Goal: Task Accomplishment & Management: Use online tool/utility

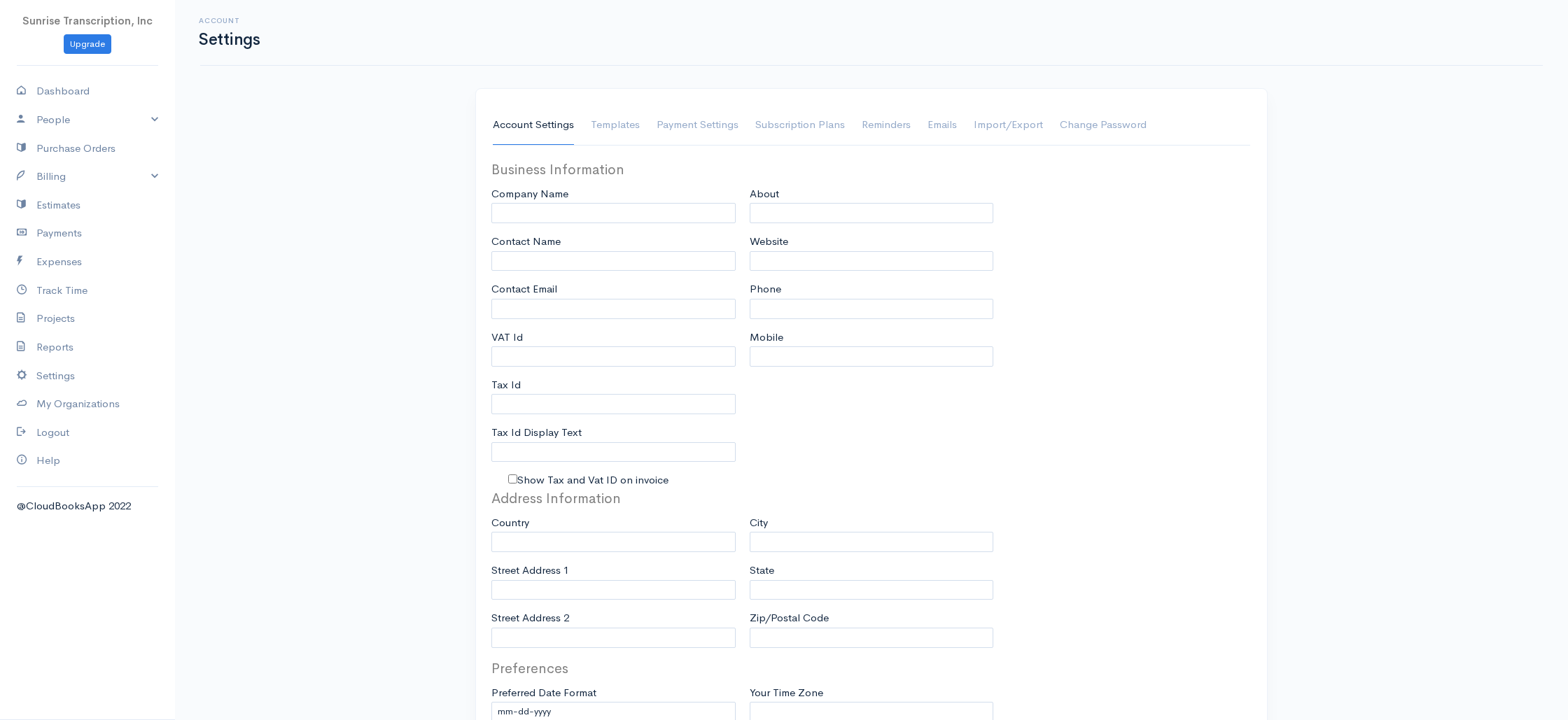
type input "Sunrise Transcription, Inc"
type input "[EMAIL_ADDRESS][DOMAIN_NAME]"
type input "Tax Id"
type input "Medical Transcription Service"
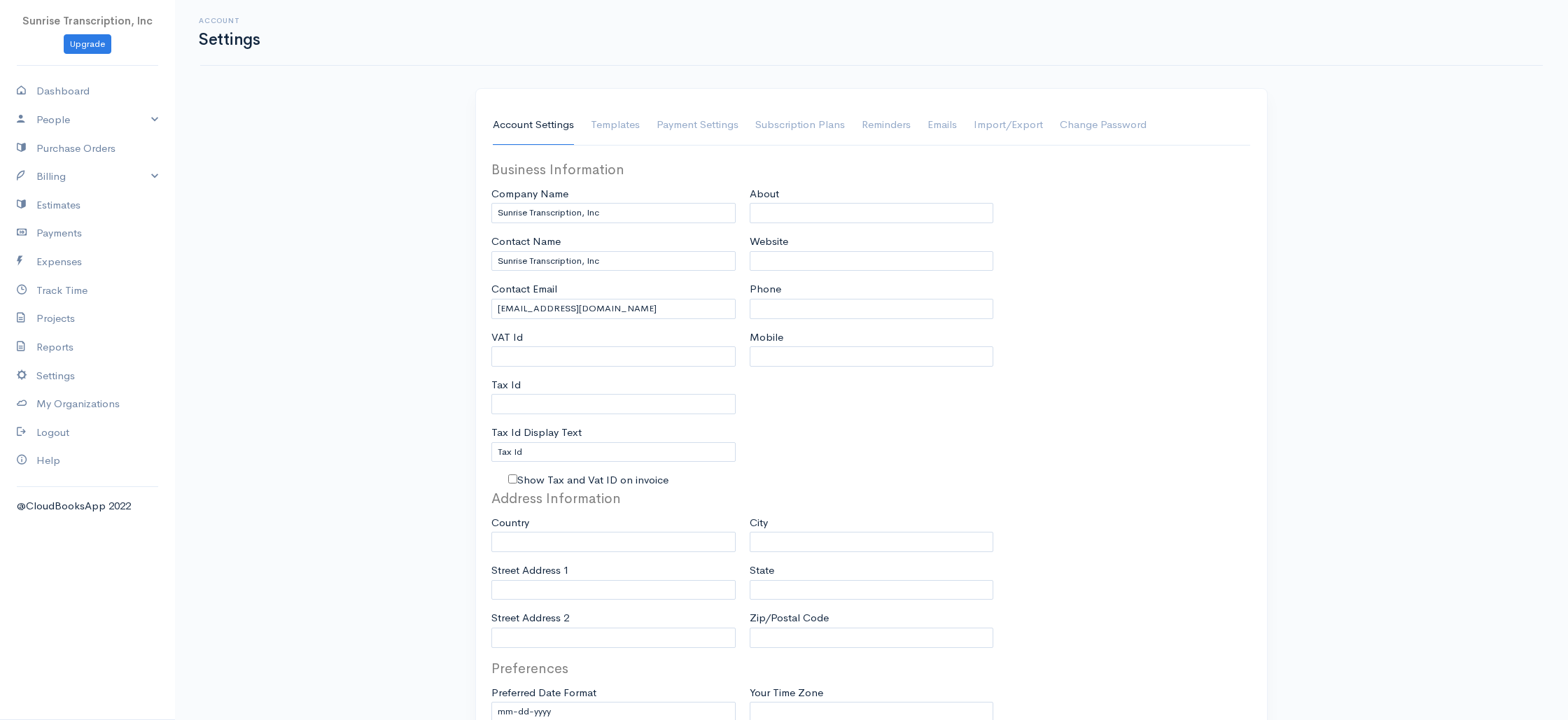
type input "[DOMAIN_NAME]"
type input "[PHONE_NUMBER]"
select select
type input "[STREET_ADDRESS]"
type input "[GEOGRAPHIC_DATA]"
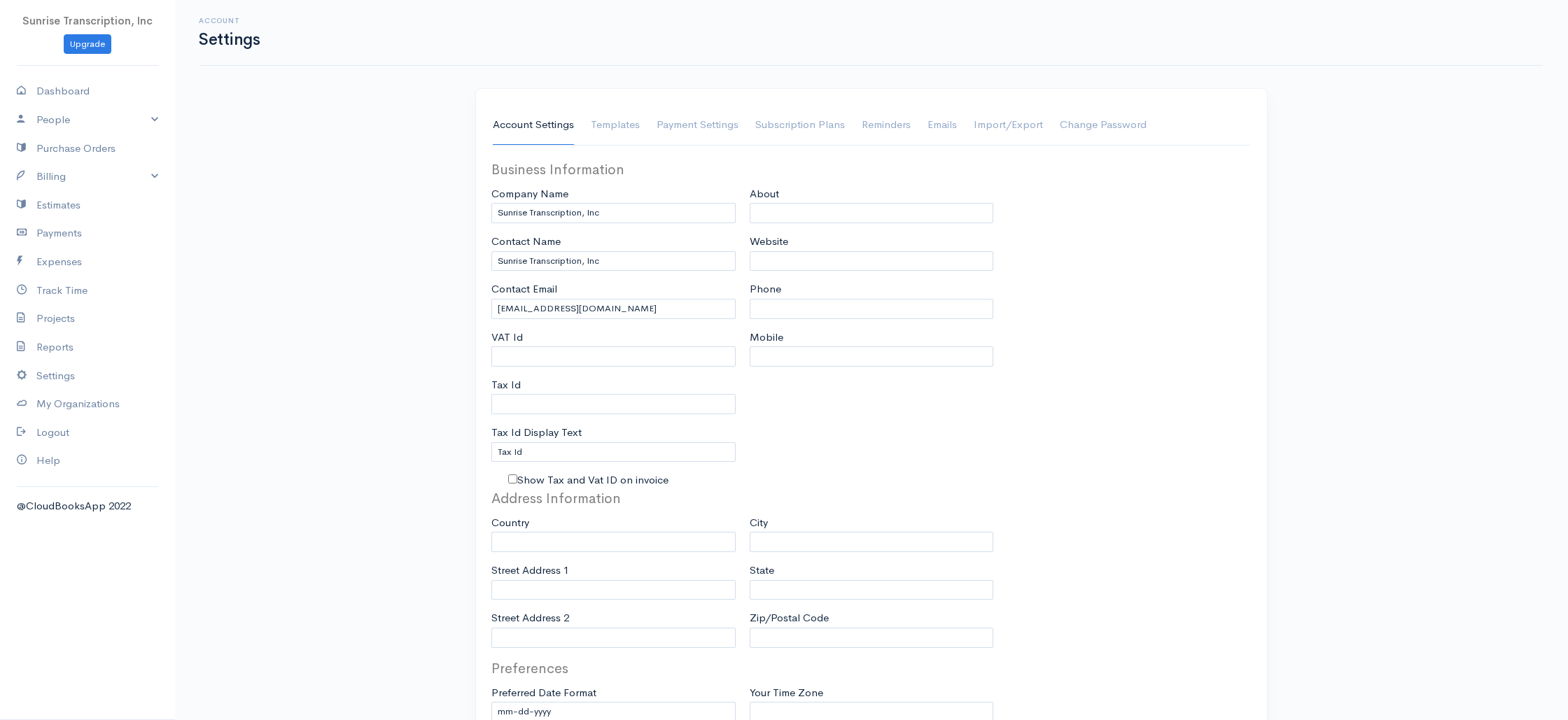
type input "[US_STATE]"
type input "33179-3899"
select select
type input "INVOICE"
type input "1333"
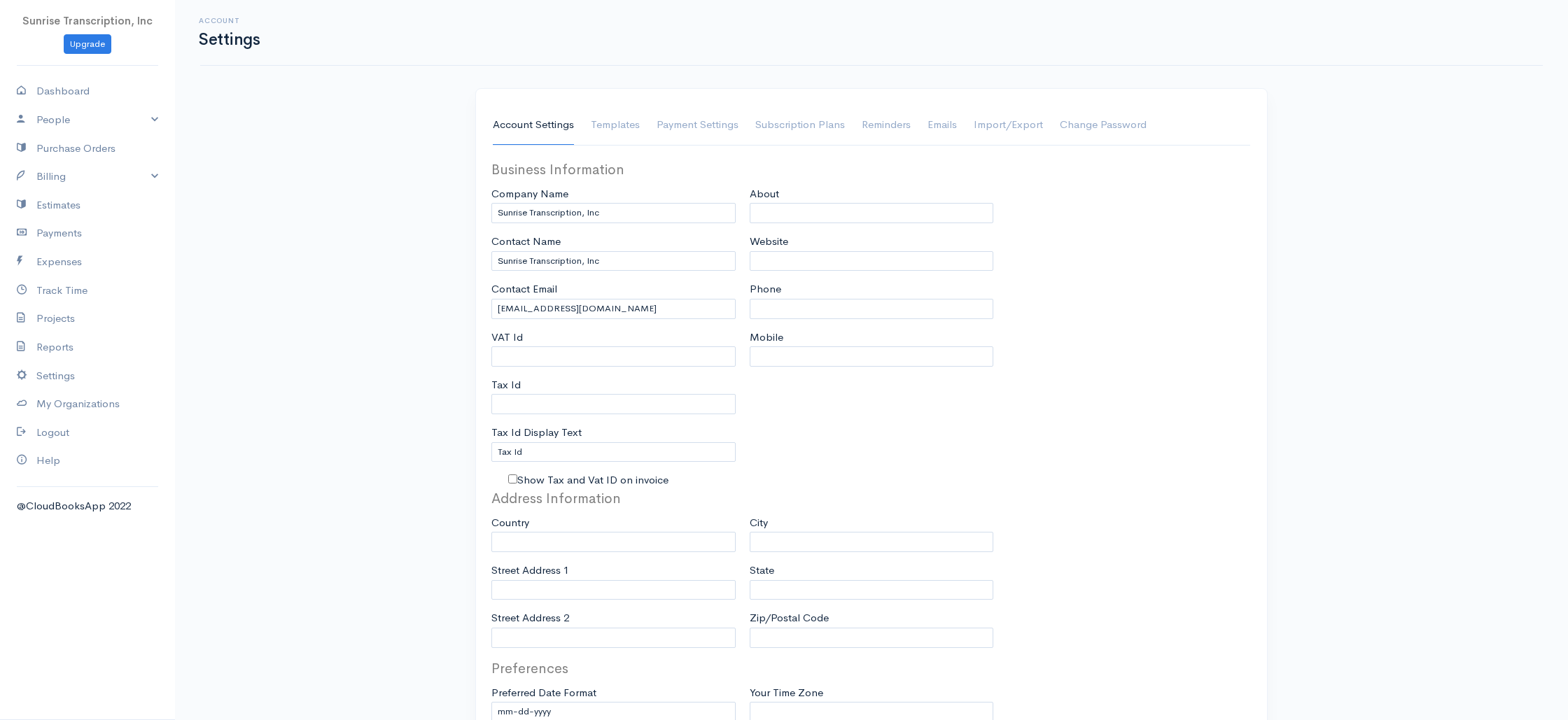
type input "103"
select select "3"
select select "[GEOGRAPHIC_DATA]"
select select "USD"
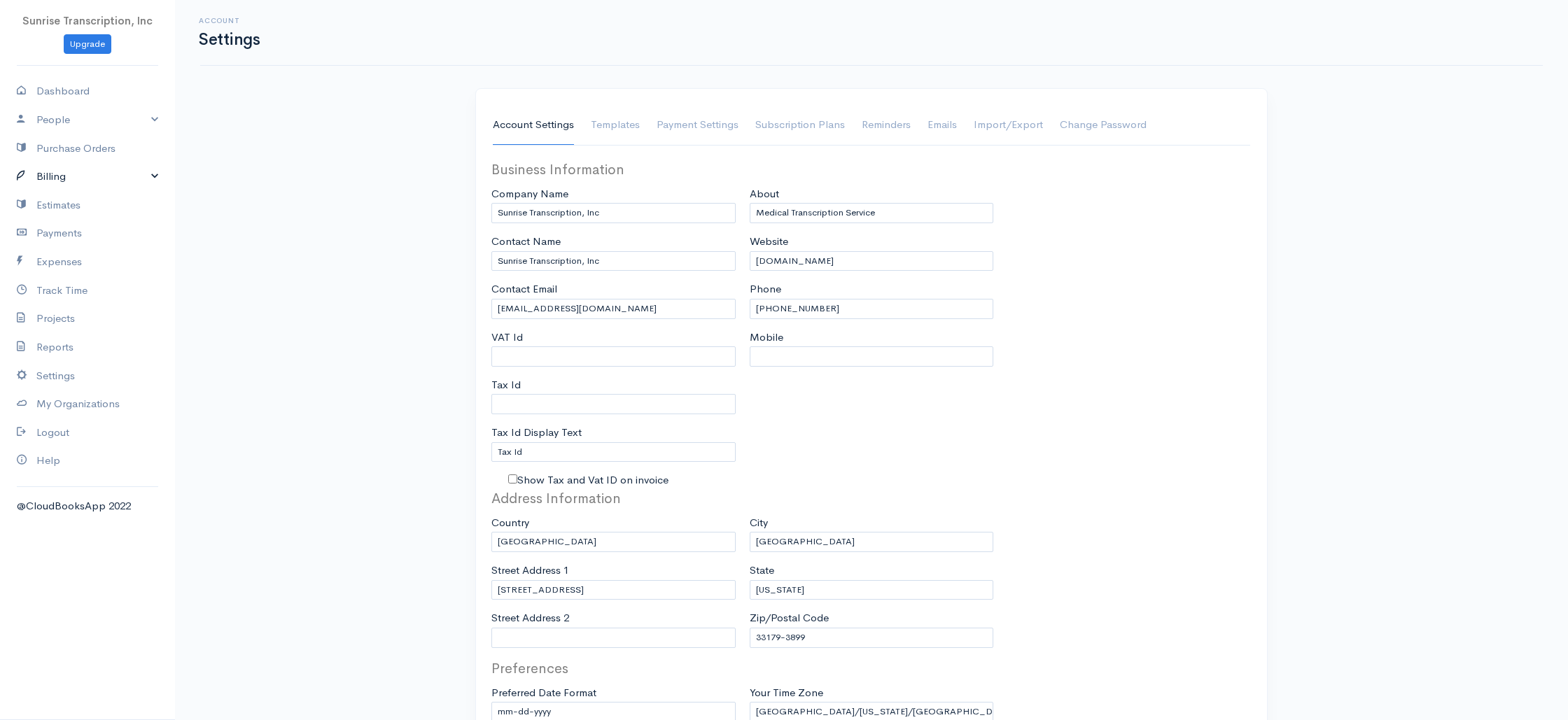
click at [46, 182] on link "Billing" at bounding box center [87, 177] width 175 height 29
drag, startPoint x: 48, startPoint y: 200, endPoint x: 142, endPoint y: 185, distance: 95.2
click at [48, 200] on link "Invoice" at bounding box center [87, 203] width 175 height 25
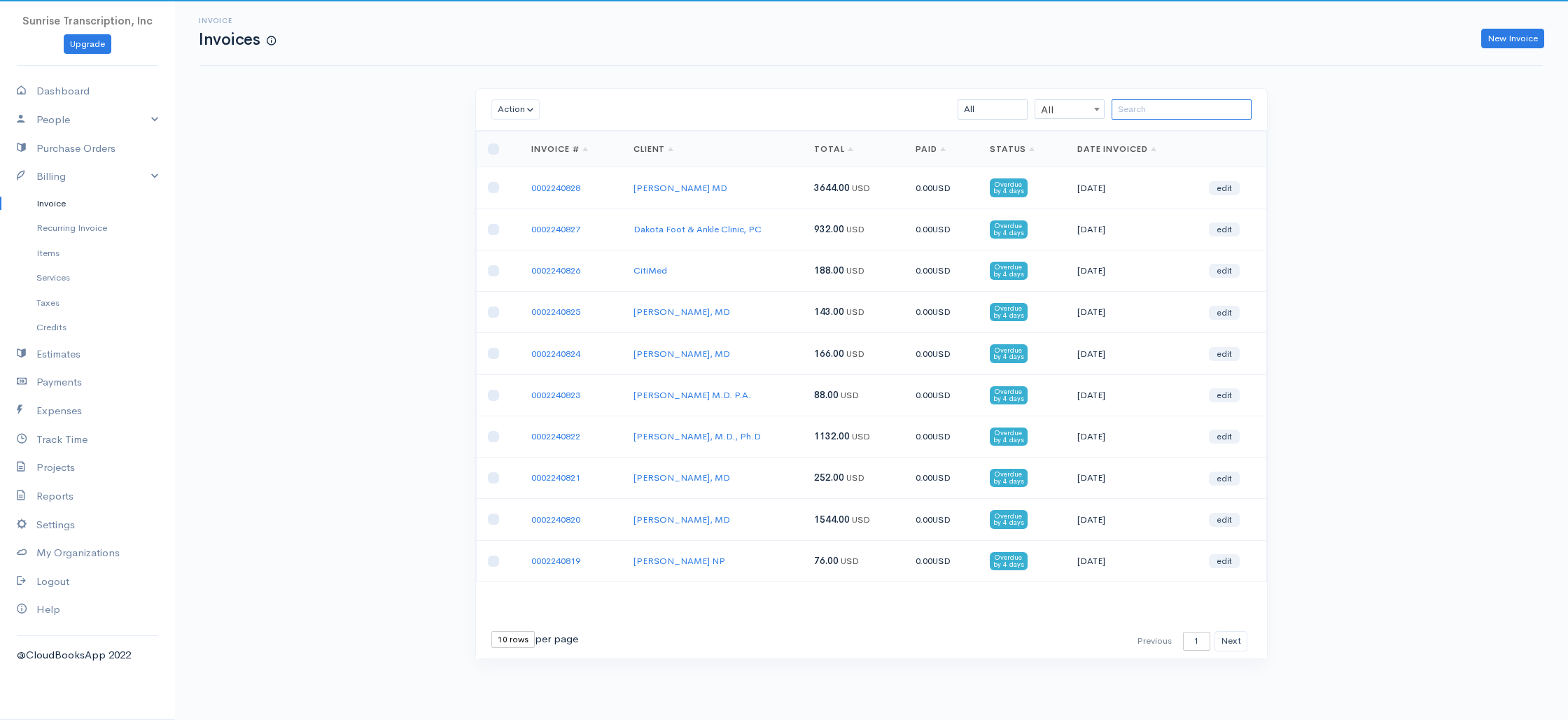
click at [1168, 104] on input "search" at bounding box center [1181, 109] width 140 height 20
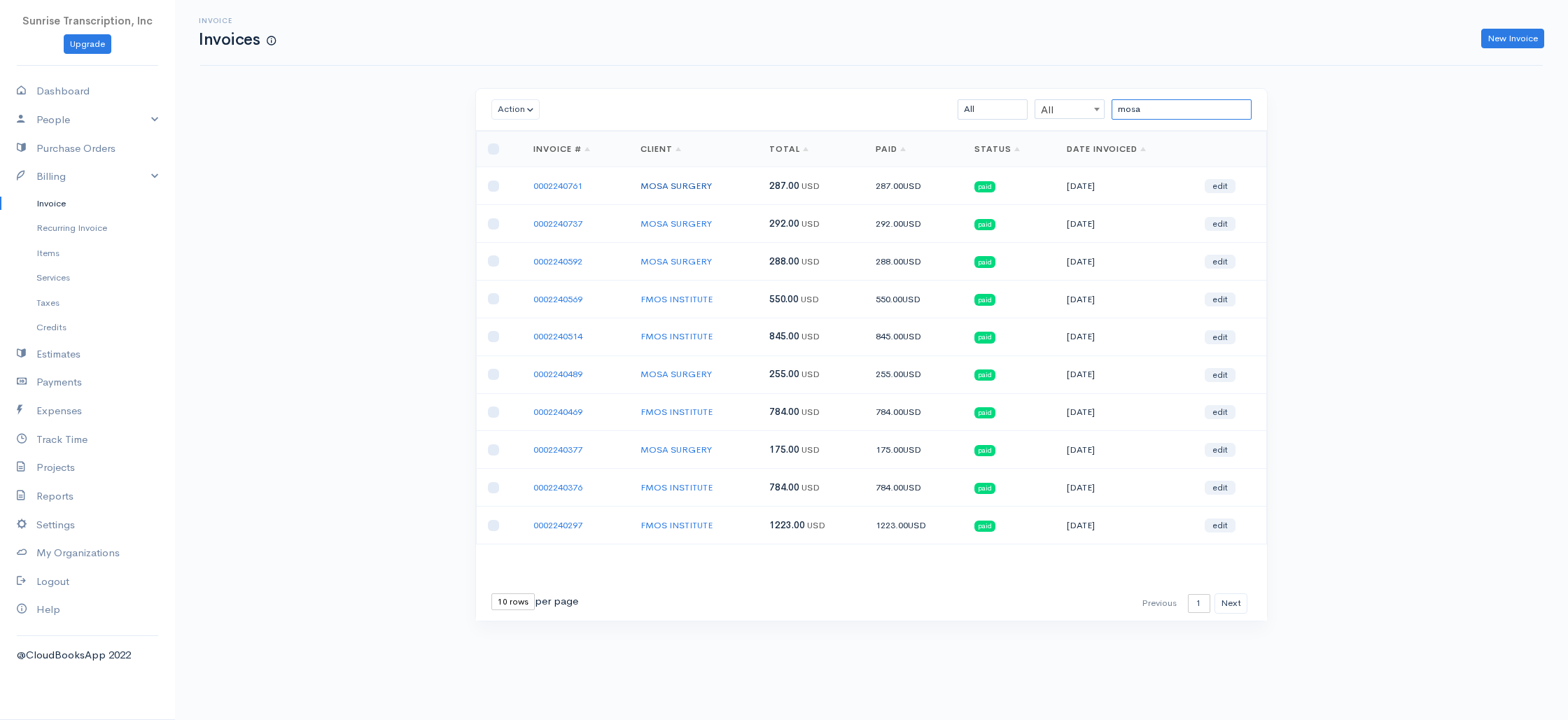
type input "mosa"
click at [656, 190] on link "MOSA SURGERY" at bounding box center [676, 186] width 71 height 12
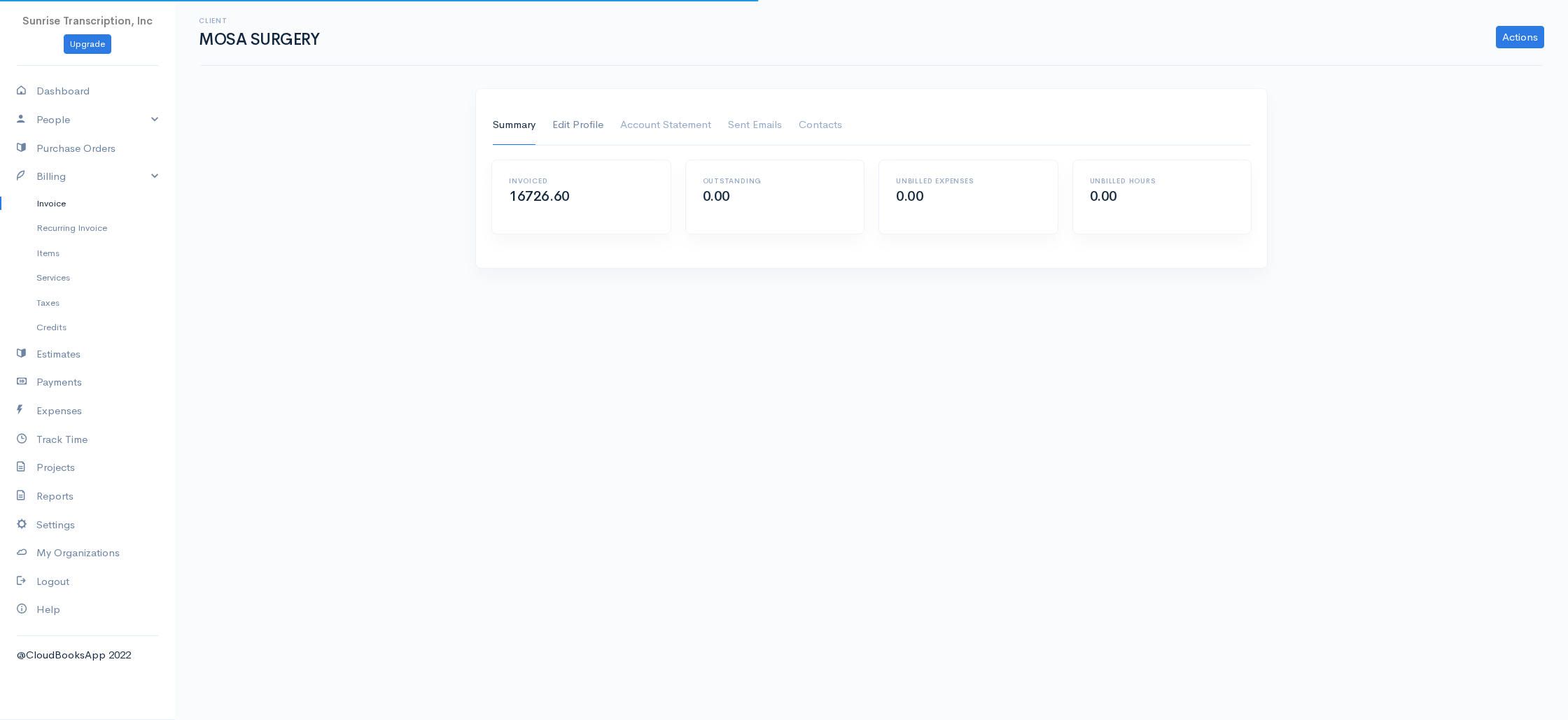
click at [569, 122] on link "Edit Profile" at bounding box center [578, 126] width 51 height 39
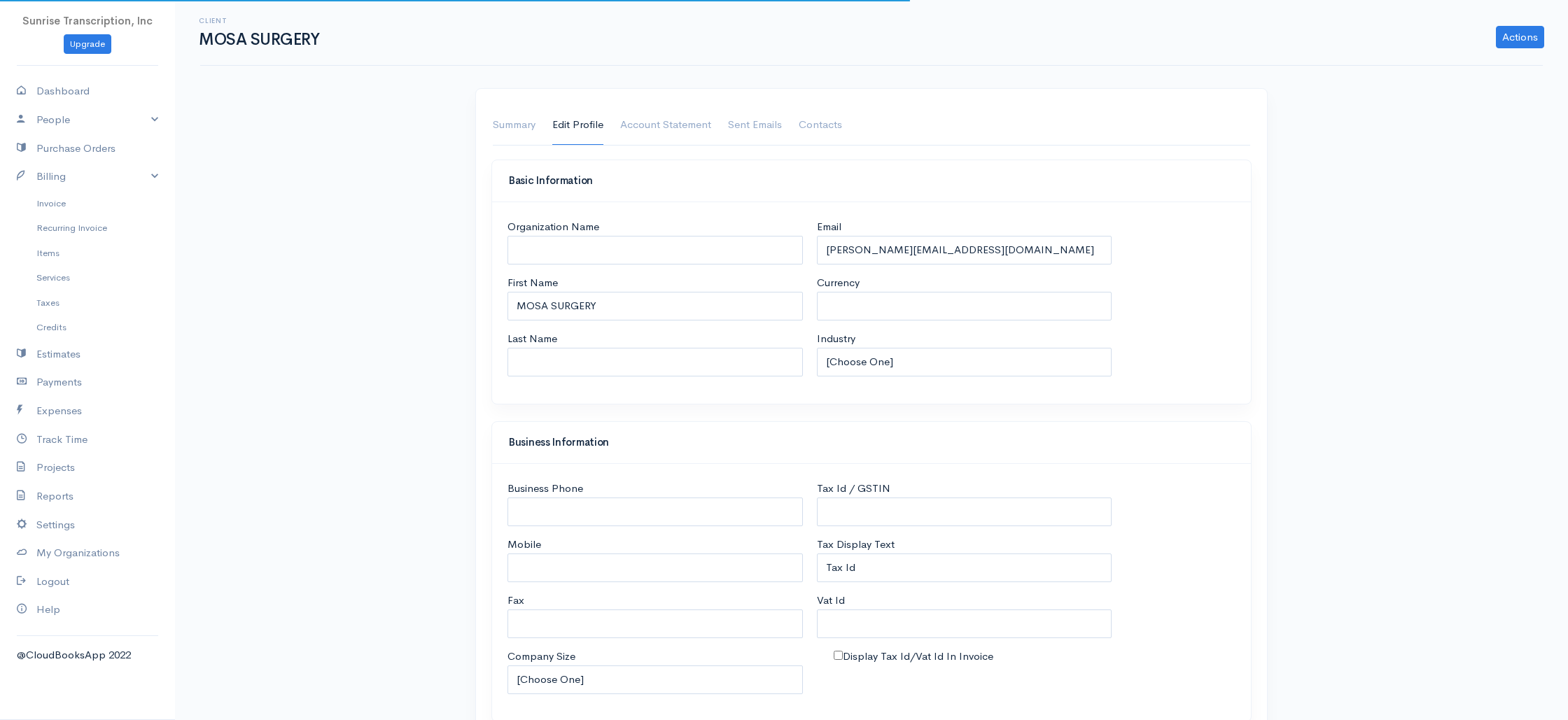
select select "USD"
select select "[GEOGRAPHIC_DATA]"
click at [1002, 260] on input "[PERSON_NAME][EMAIL_ADDRESS][DOMAIN_NAME]" at bounding box center [964, 250] width 295 height 29
click at [42, 214] on link "Invoice" at bounding box center [87, 203] width 175 height 25
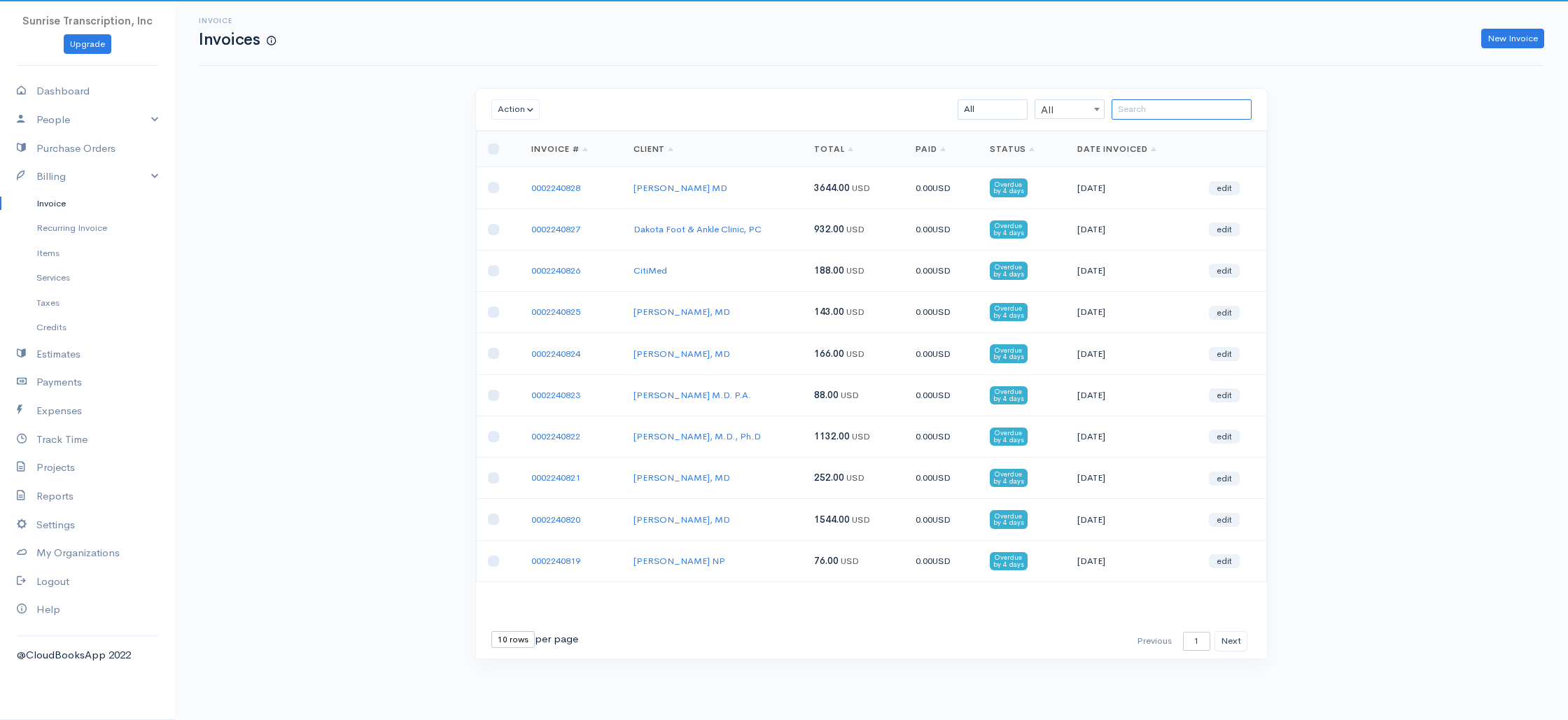
click at [1204, 110] on input "search" at bounding box center [1181, 109] width 140 height 20
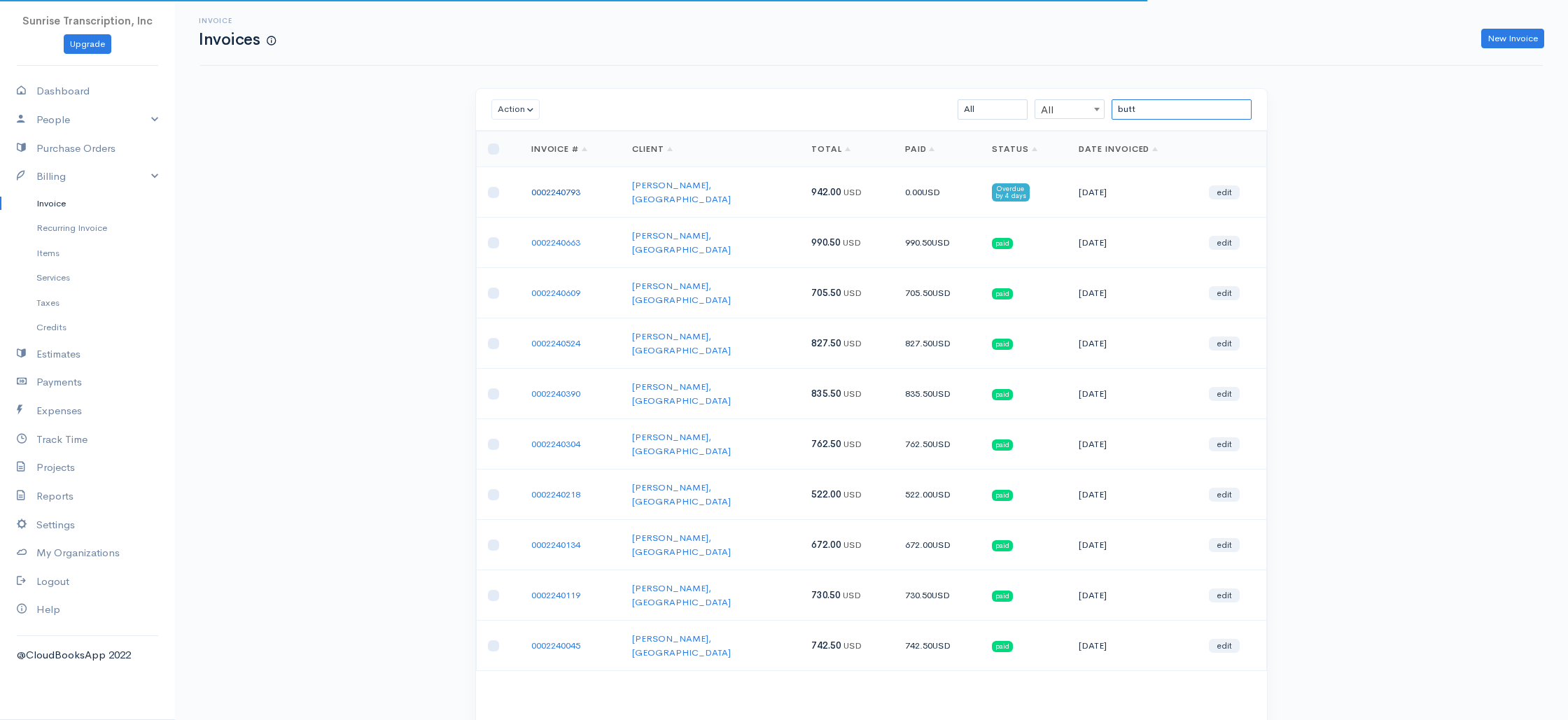
type input "butt"
click at [561, 188] on link "0002240793" at bounding box center [555, 192] width 49 height 12
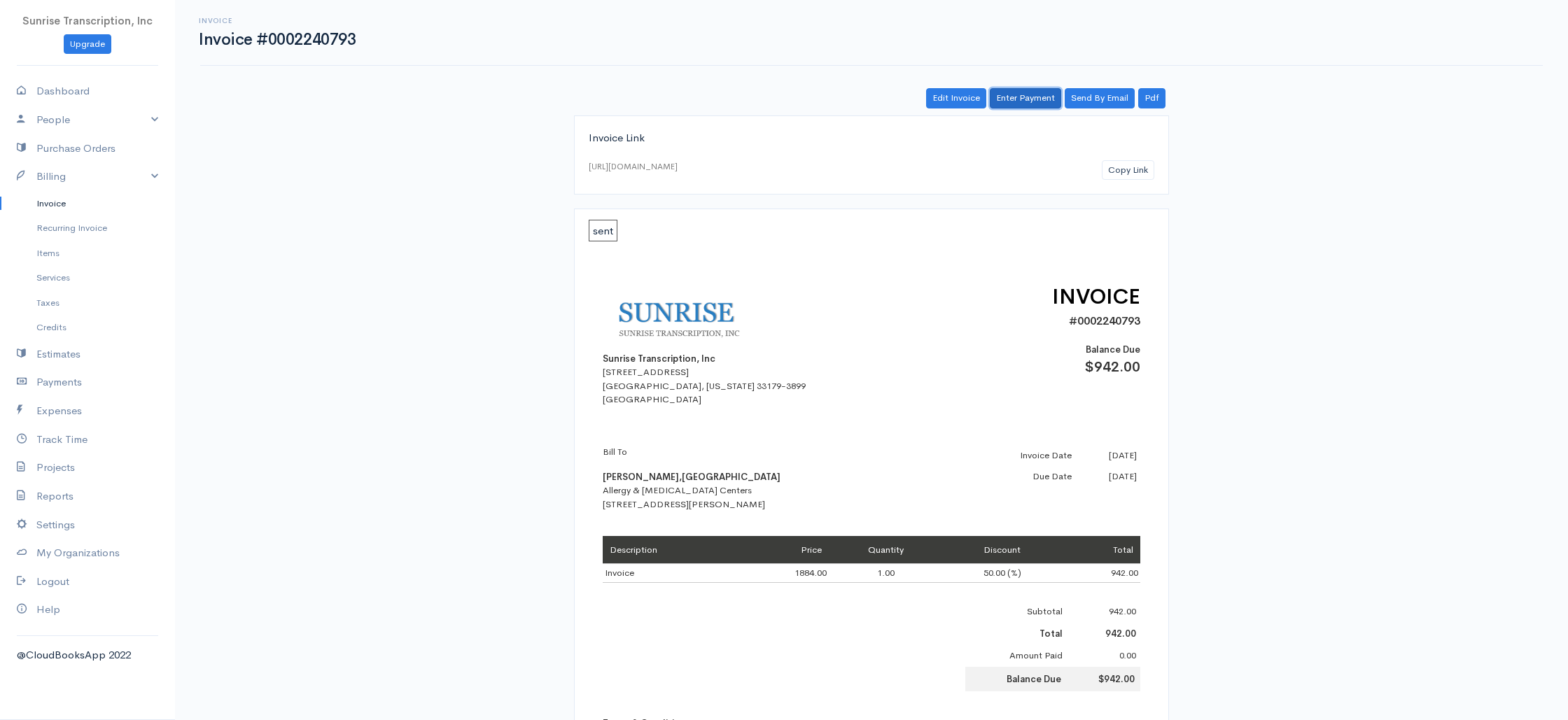
click at [1040, 98] on link "Enter Payment" at bounding box center [1025, 98] width 71 height 20
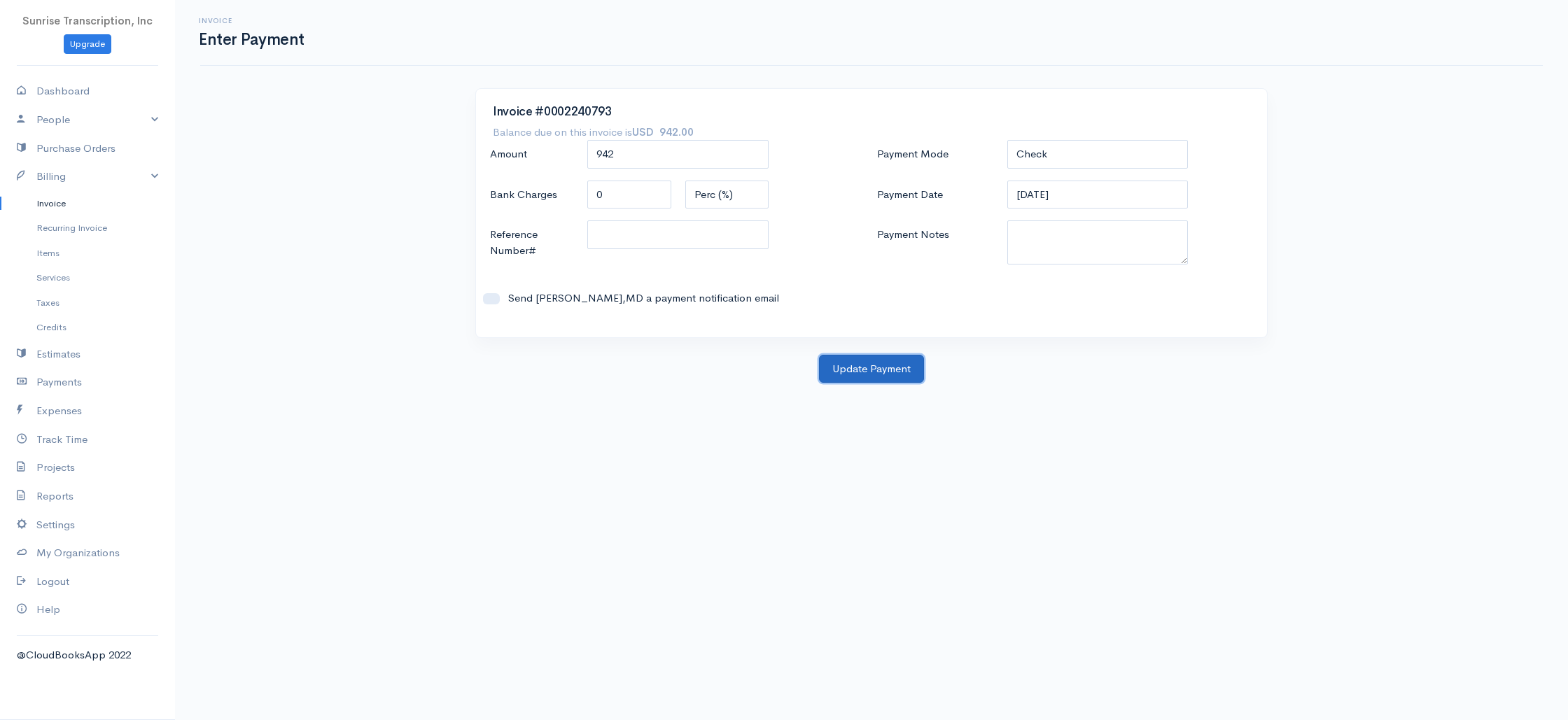
click at [876, 368] on button "Update Payment" at bounding box center [871, 369] width 105 height 29
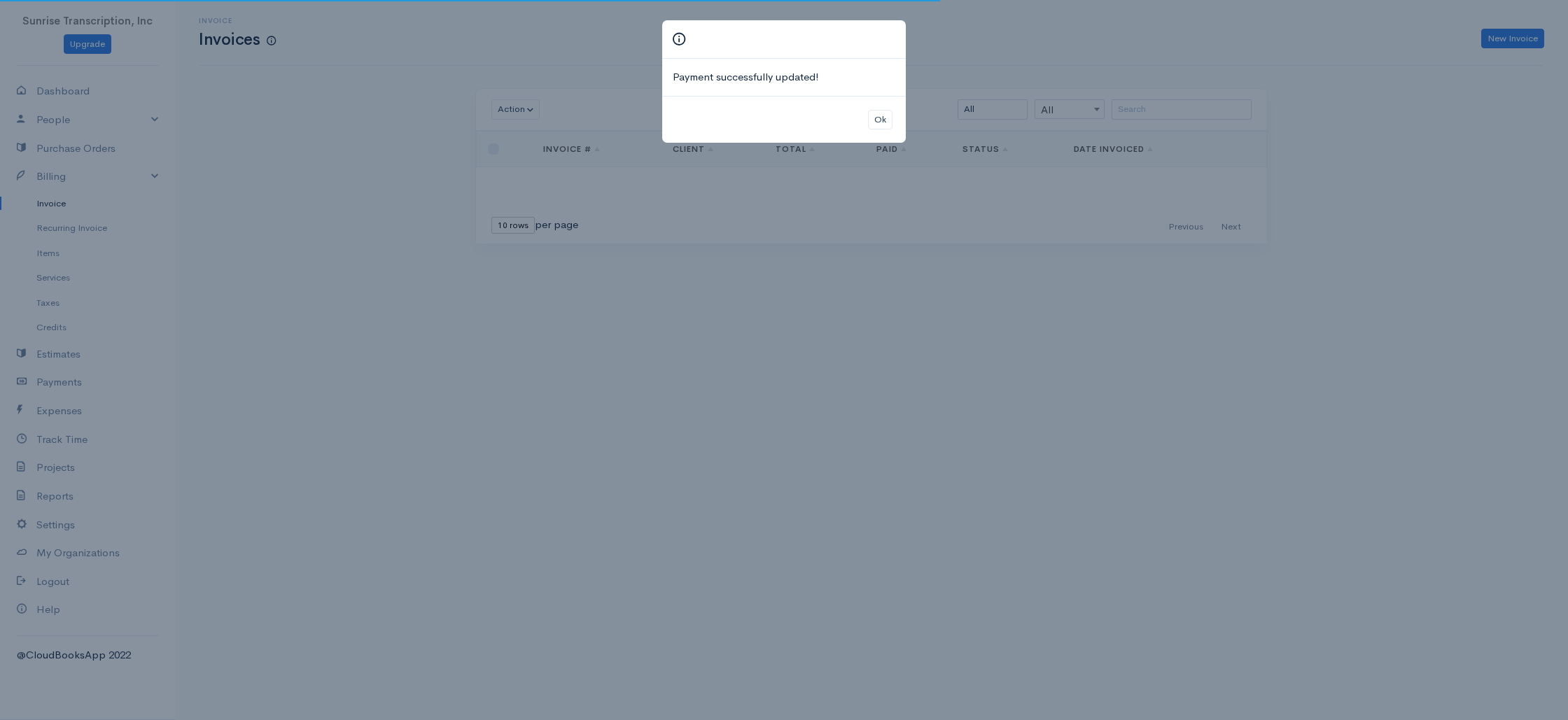
drag, startPoint x: 57, startPoint y: 207, endPoint x: 67, endPoint y: 209, distance: 10.2
click at [56, 207] on div "Payment successfully updated! Ok" at bounding box center [784, 360] width 1568 height 720
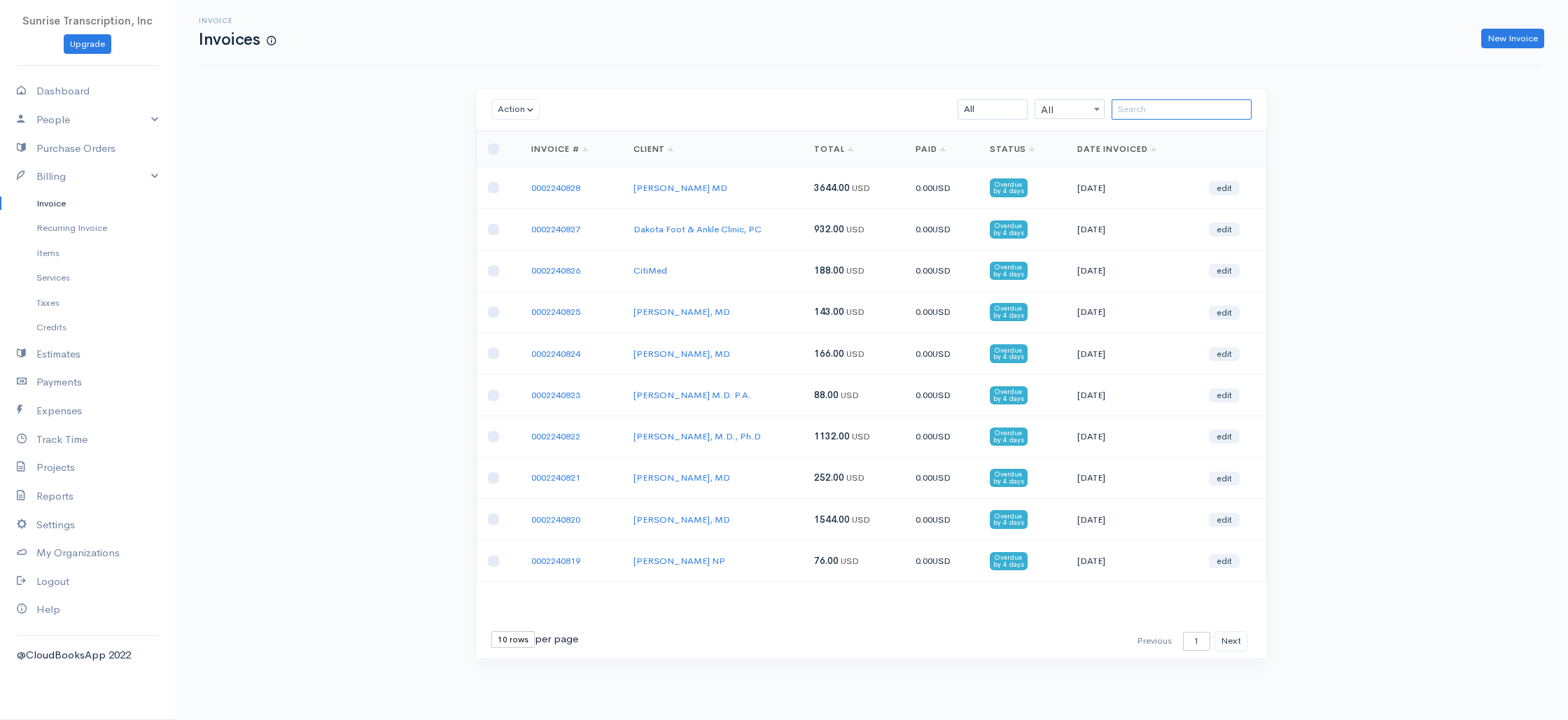
click at [1196, 110] on input "search" at bounding box center [1181, 109] width 140 height 20
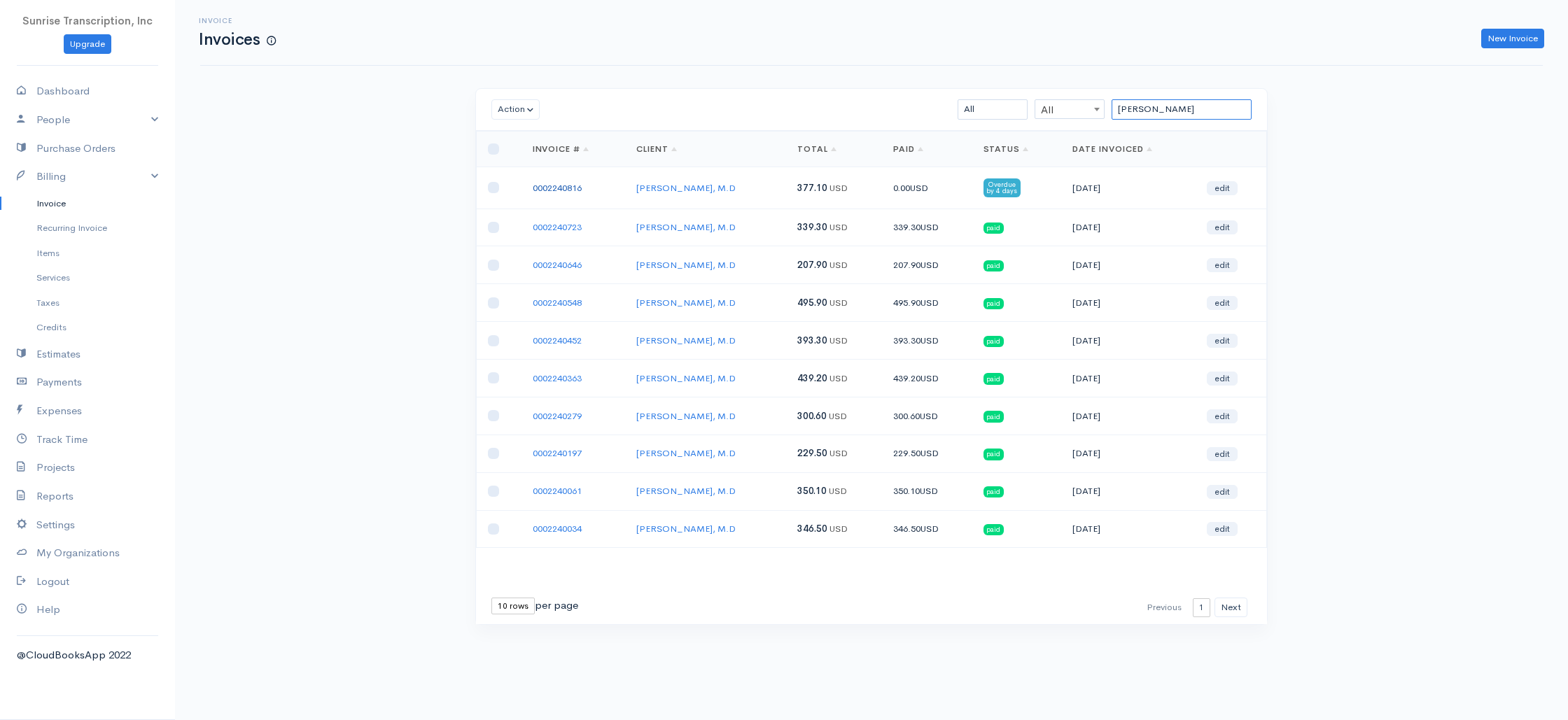
type input "[PERSON_NAME]"
click at [543, 186] on link "0002240816" at bounding box center [557, 188] width 49 height 12
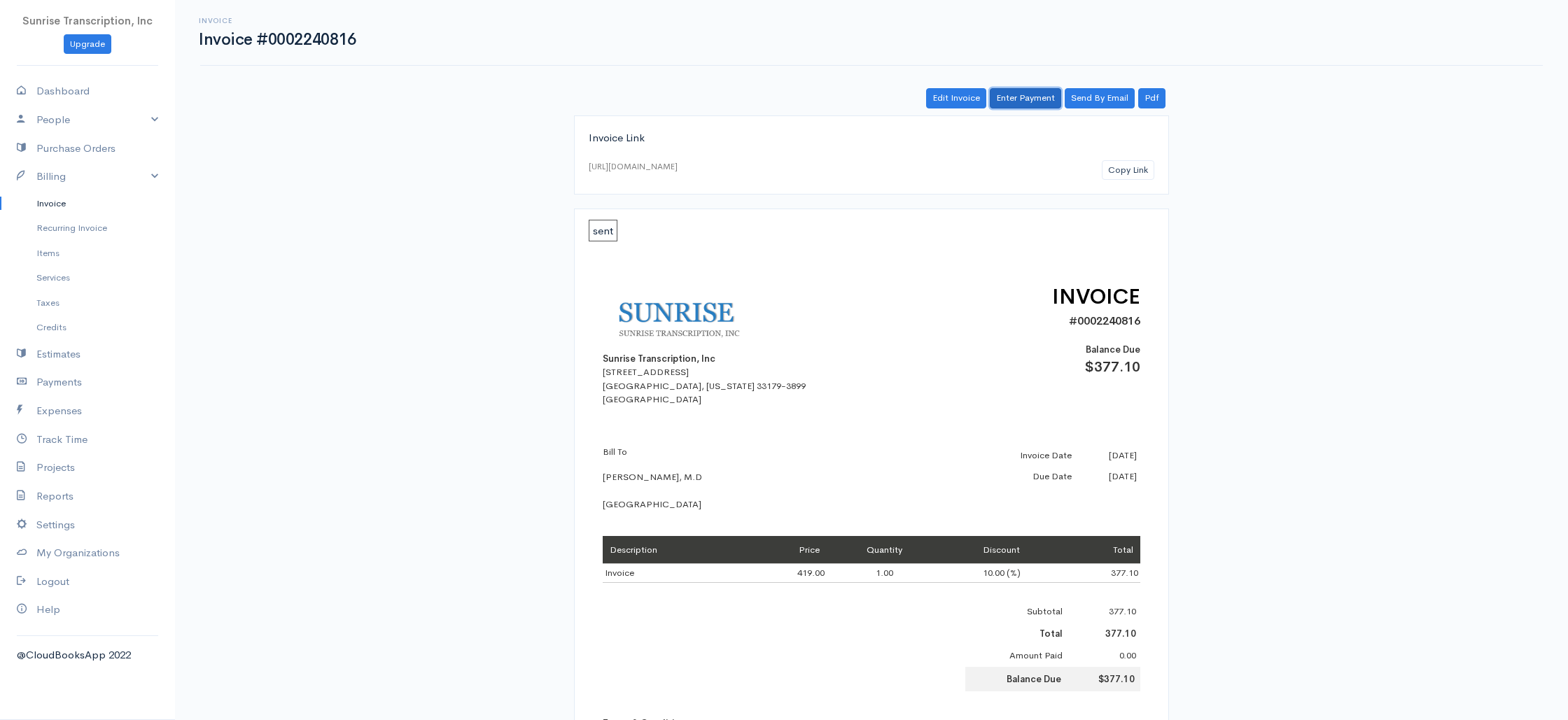
click at [1056, 100] on link "Enter Payment" at bounding box center [1025, 98] width 71 height 20
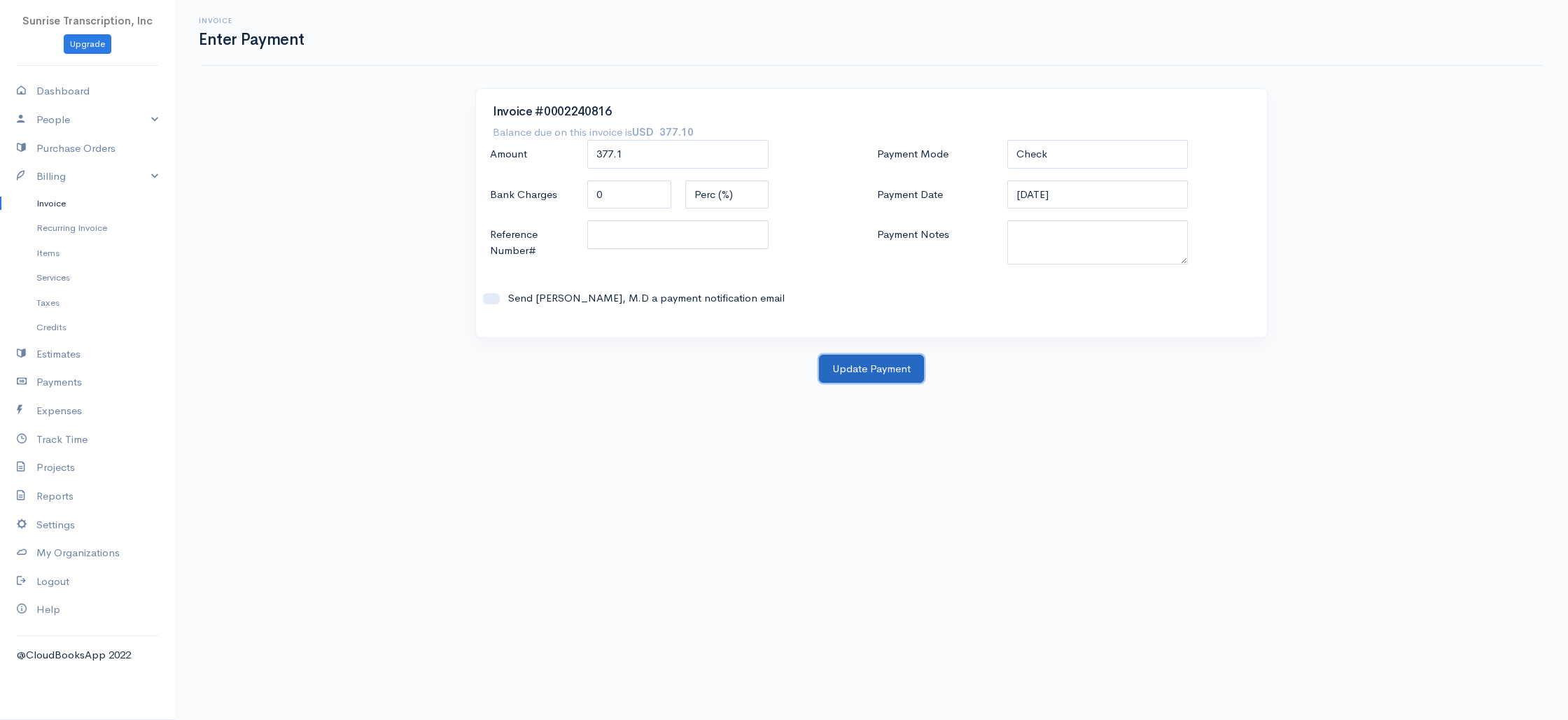
drag, startPoint x: 900, startPoint y: 361, endPoint x: 760, endPoint y: 211, distance: 205.2
click at [900, 361] on button "Update Payment" at bounding box center [871, 369] width 105 height 29
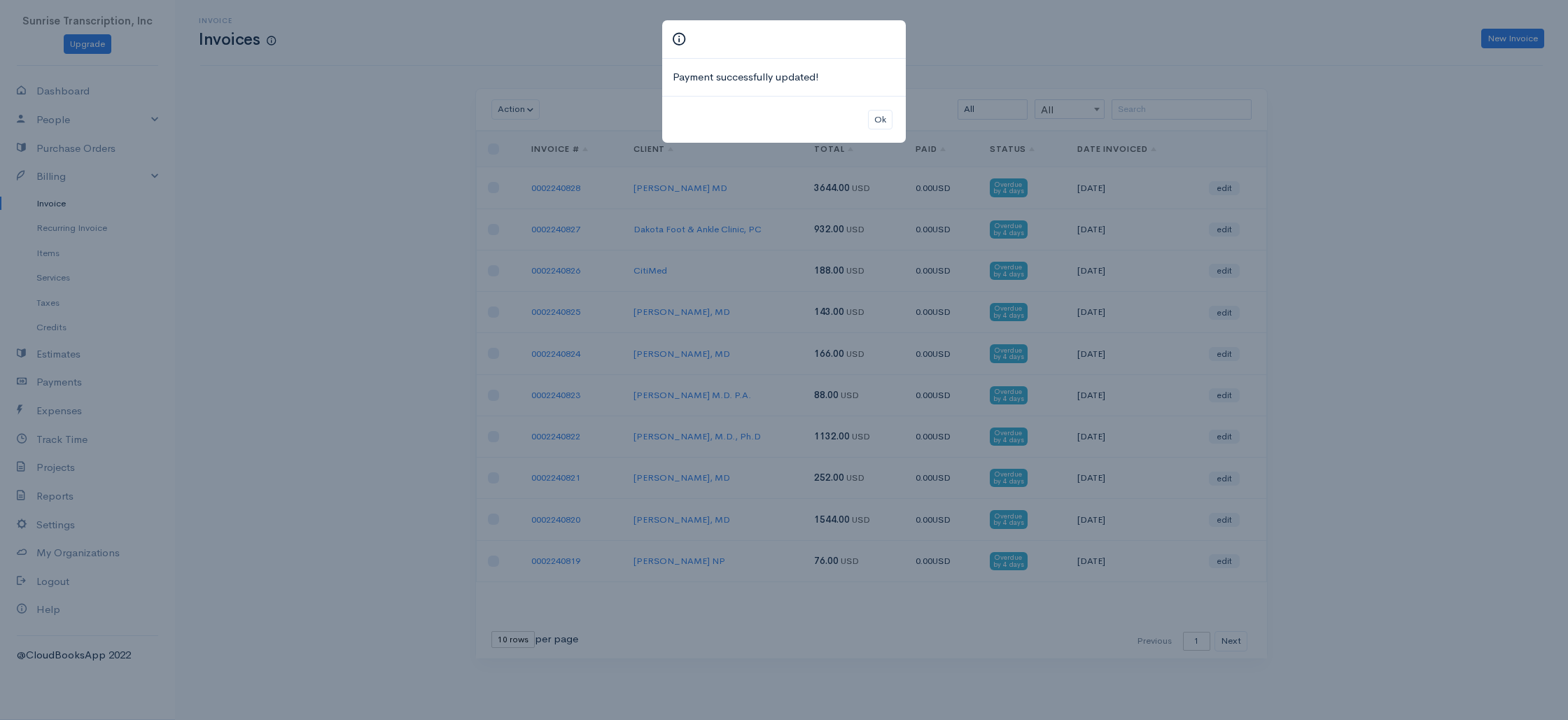
drag, startPoint x: 1174, startPoint y: 92, endPoint x: 1160, endPoint y: 107, distance: 20.5
click at [1174, 92] on div "Payment successfully updated! Ok" at bounding box center [784, 360] width 1568 height 720
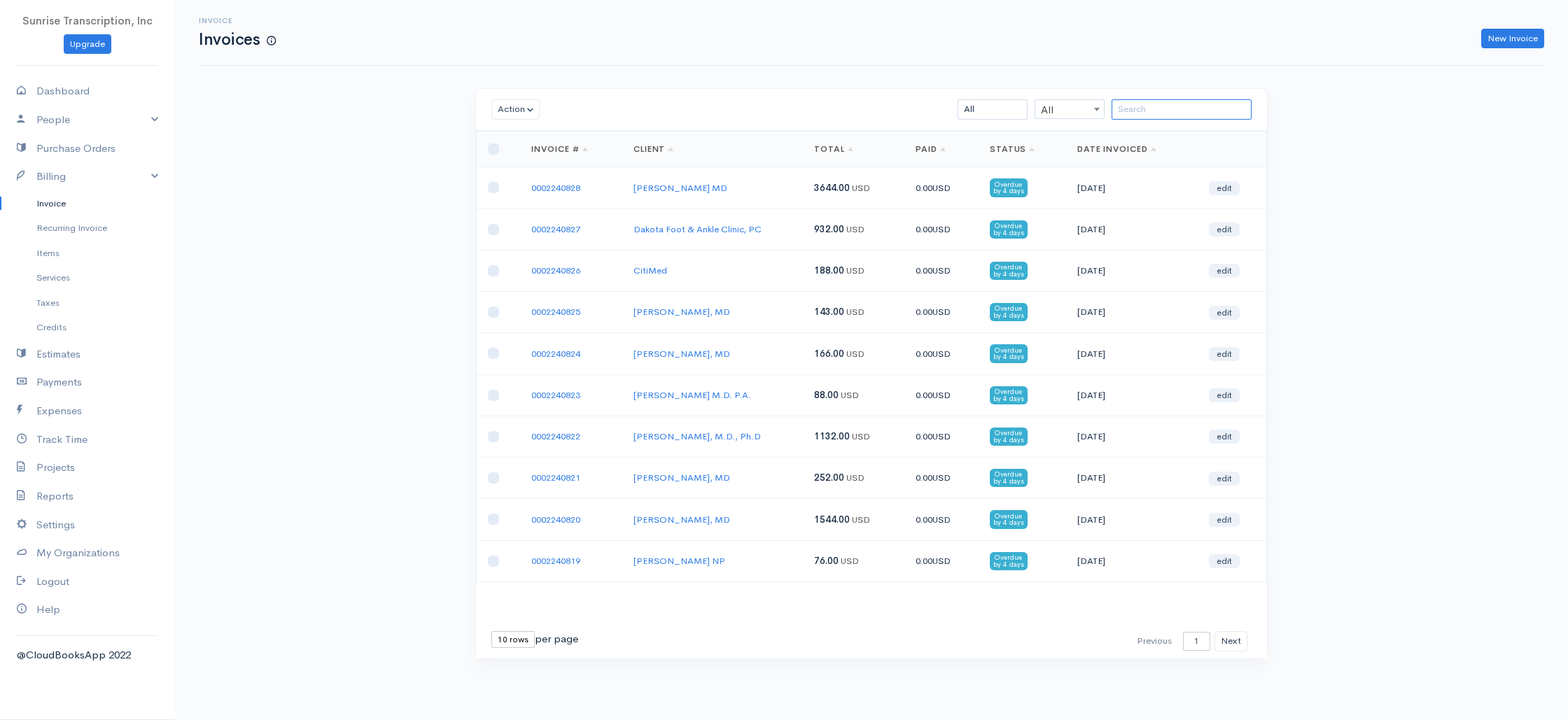
click at [1159, 108] on input "search" at bounding box center [1181, 109] width 140 height 20
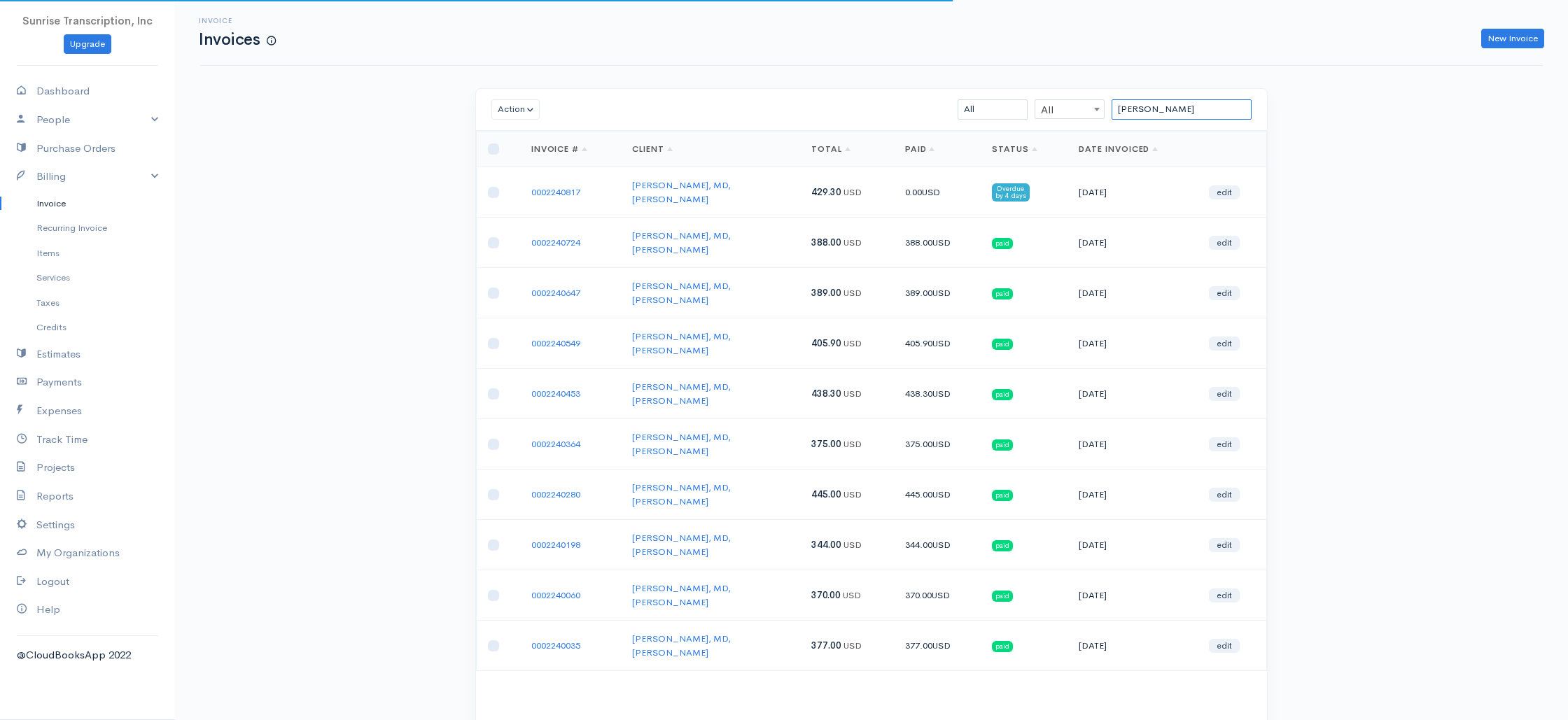
type input "[PERSON_NAME]"
click at [552, 186] on link "0002240817" at bounding box center [555, 192] width 49 height 12
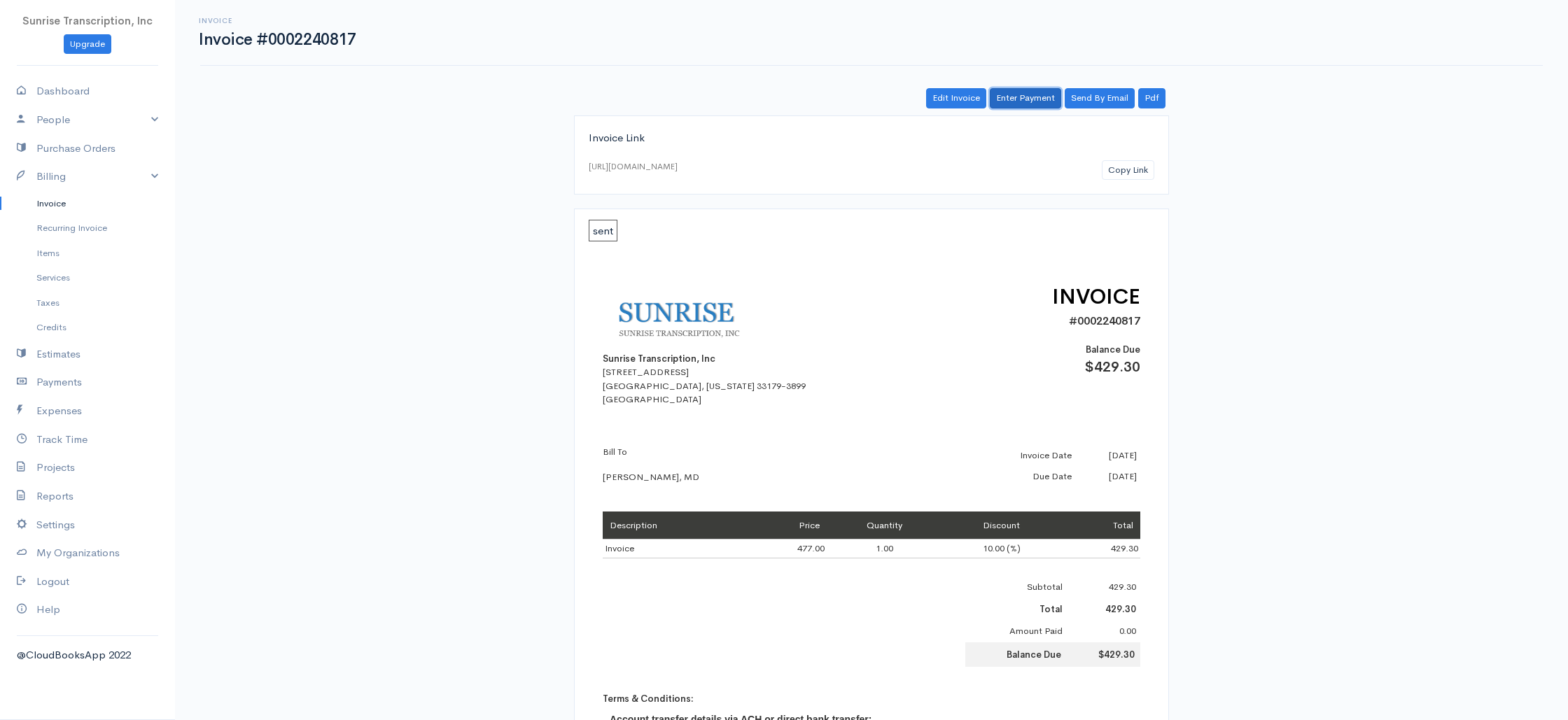
click at [1038, 92] on link "Enter Payment" at bounding box center [1025, 98] width 71 height 20
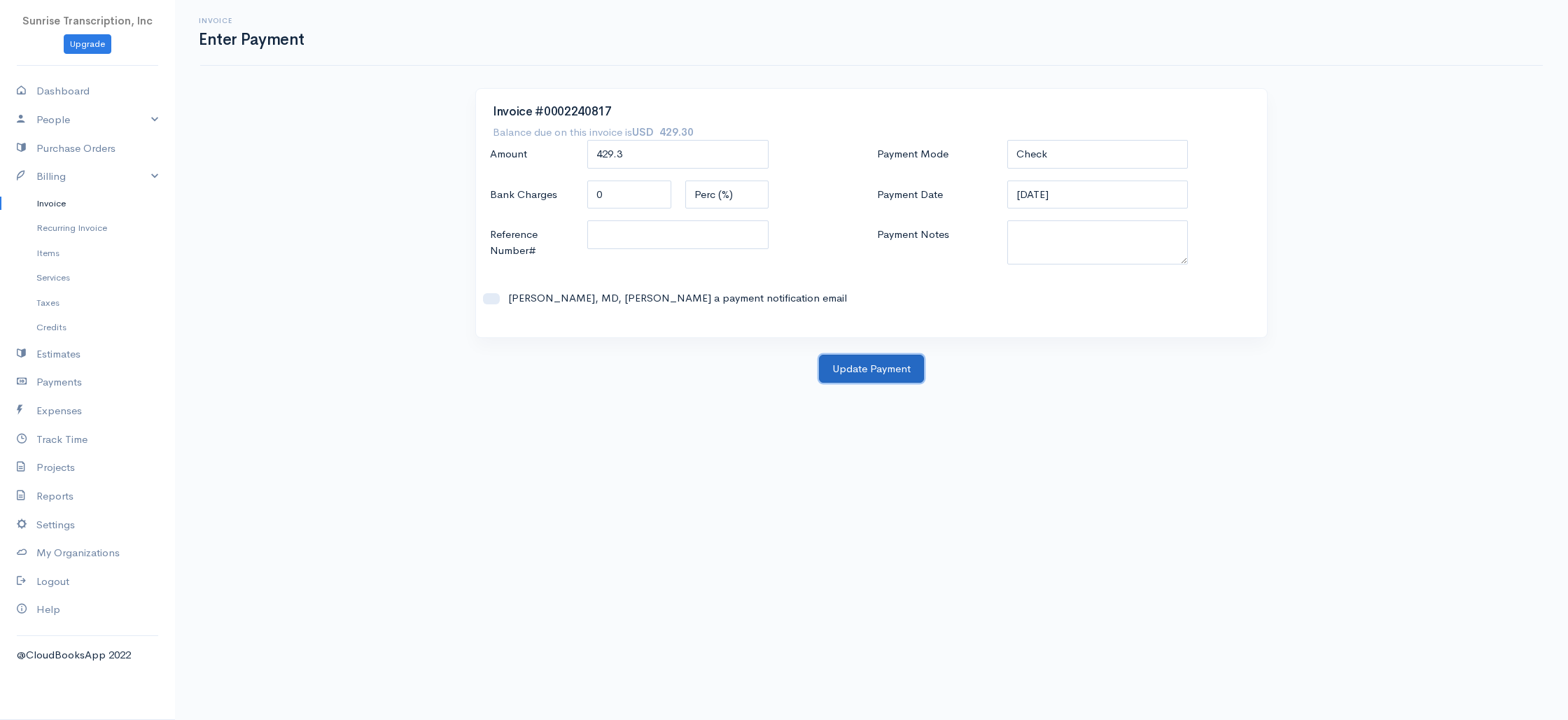
drag, startPoint x: 863, startPoint y: 370, endPoint x: 841, endPoint y: 358, distance: 25.1
click at [863, 370] on button "Update Payment" at bounding box center [871, 369] width 105 height 29
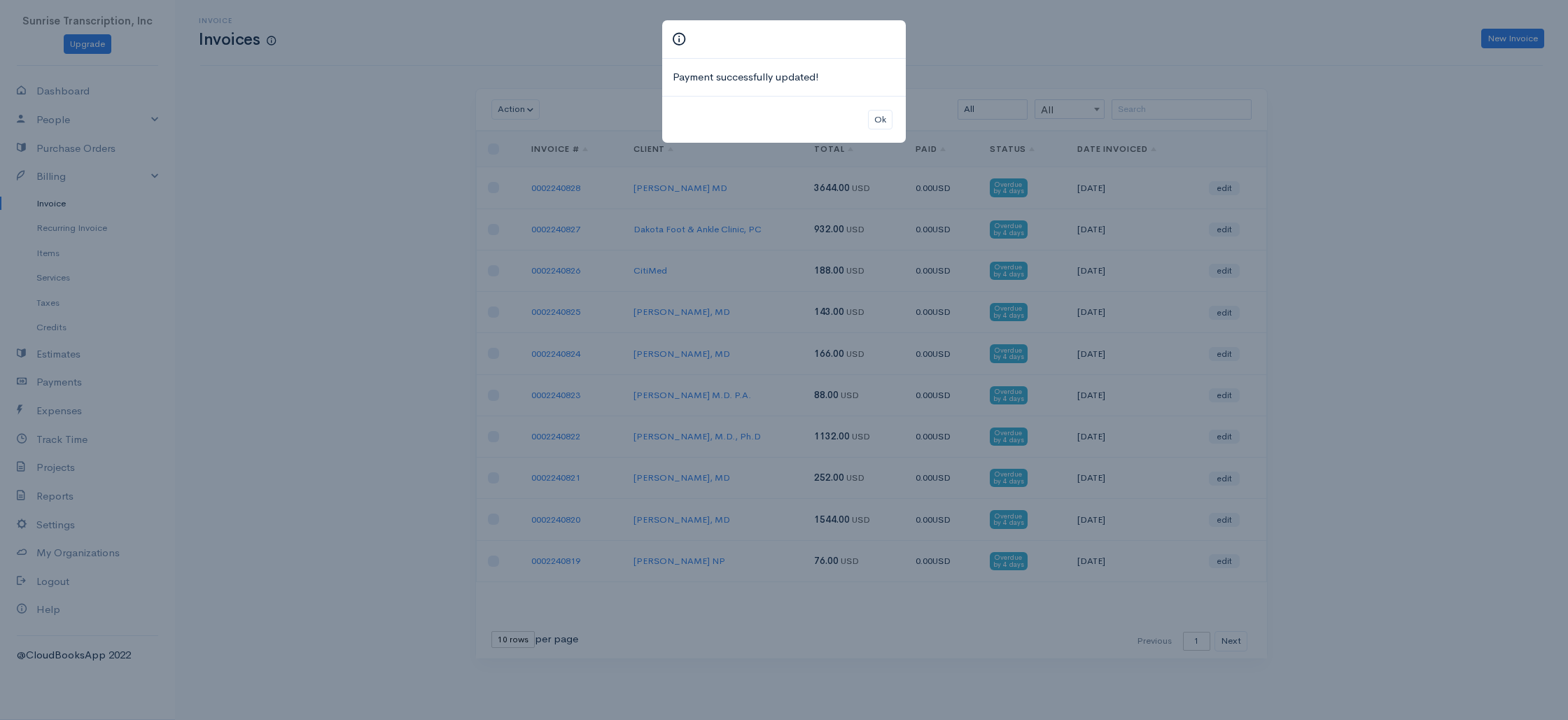
click at [1186, 106] on div "Payment successfully updated! Ok" at bounding box center [784, 360] width 1568 height 720
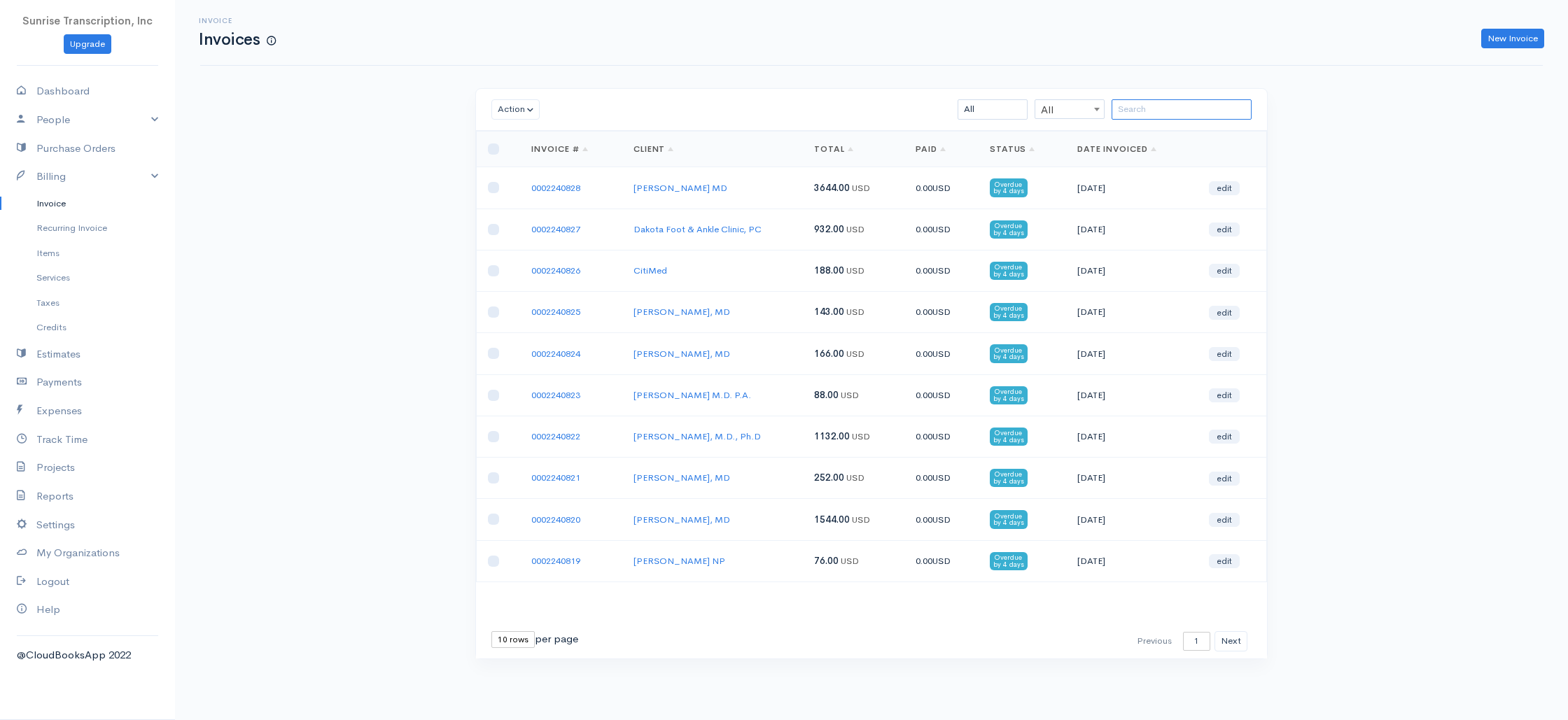
click at [1149, 107] on input "search" at bounding box center [1181, 109] width 140 height 20
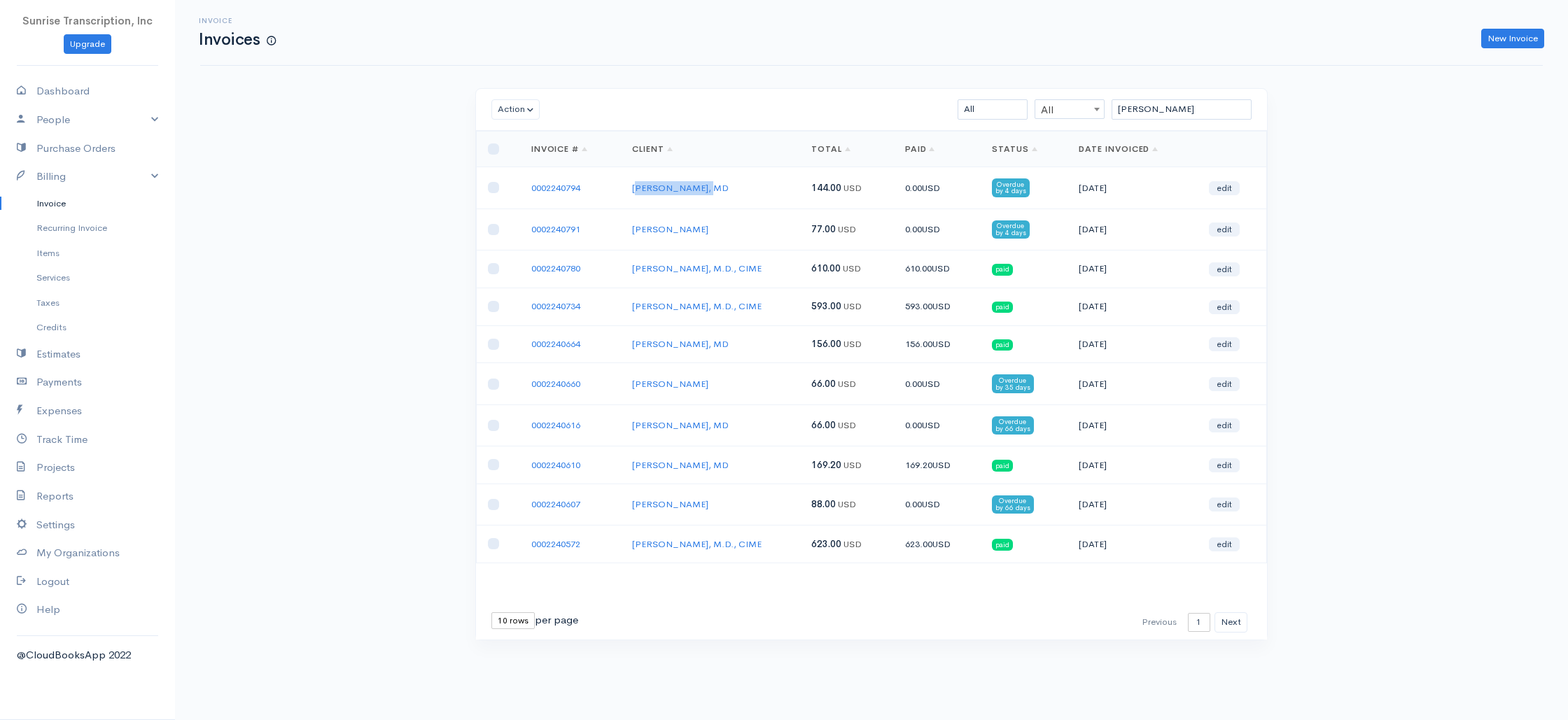
drag, startPoint x: 711, startPoint y: 190, endPoint x: 739, endPoint y: 174, distance: 32.2
click at [624, 188] on td "[PERSON_NAME], MD" at bounding box center [710, 188] width 179 height 42
copy link "[PERSON_NAME], MD"
drag, startPoint x: 1140, startPoint y: 110, endPoint x: 1013, endPoint y: 109, distance: 127.0
click at [1013, 109] on div "[PERSON_NAME] All All All Draft Viewed Sent Paid Partial Overdue Unpaid/Open" at bounding box center [935, 109] width 646 height 20
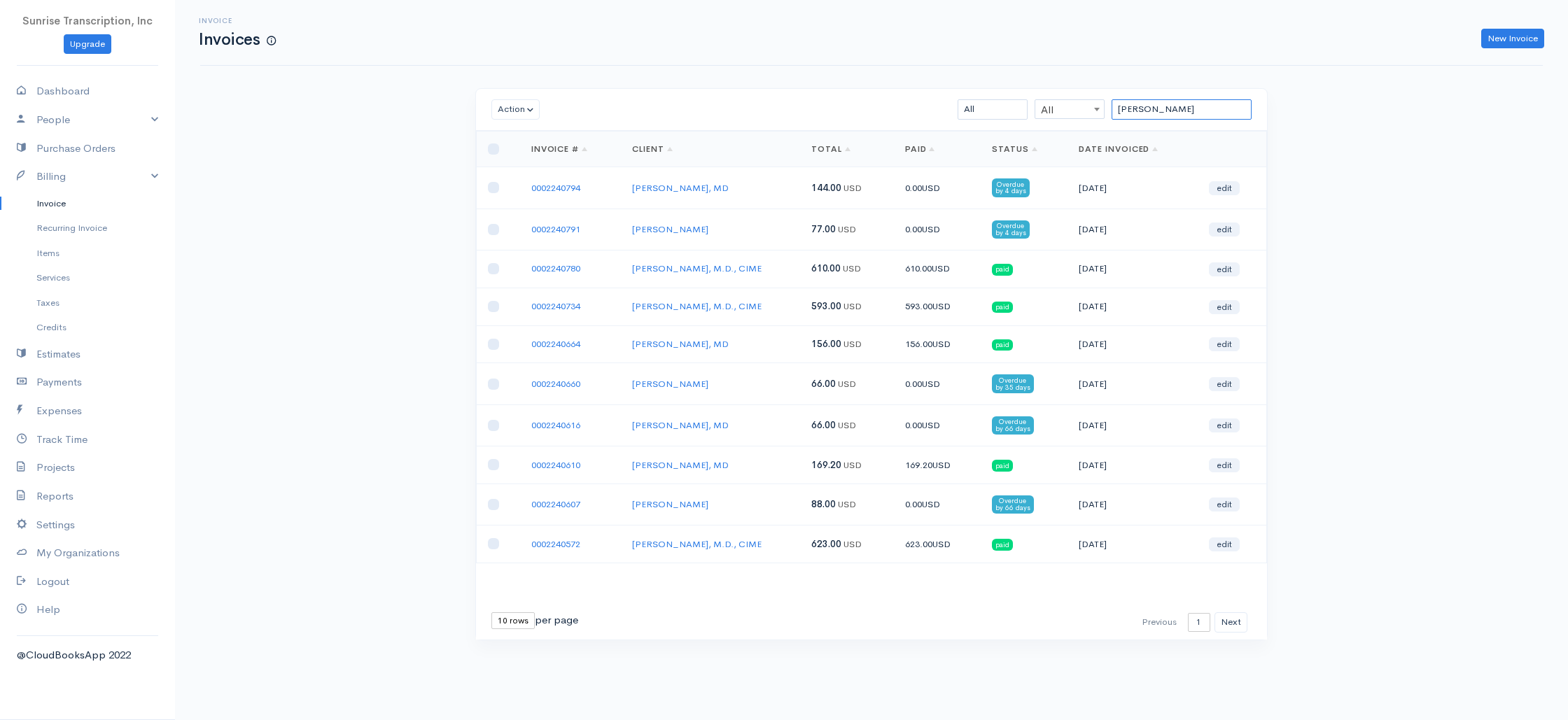
paste input "[PERSON_NAME], MD"
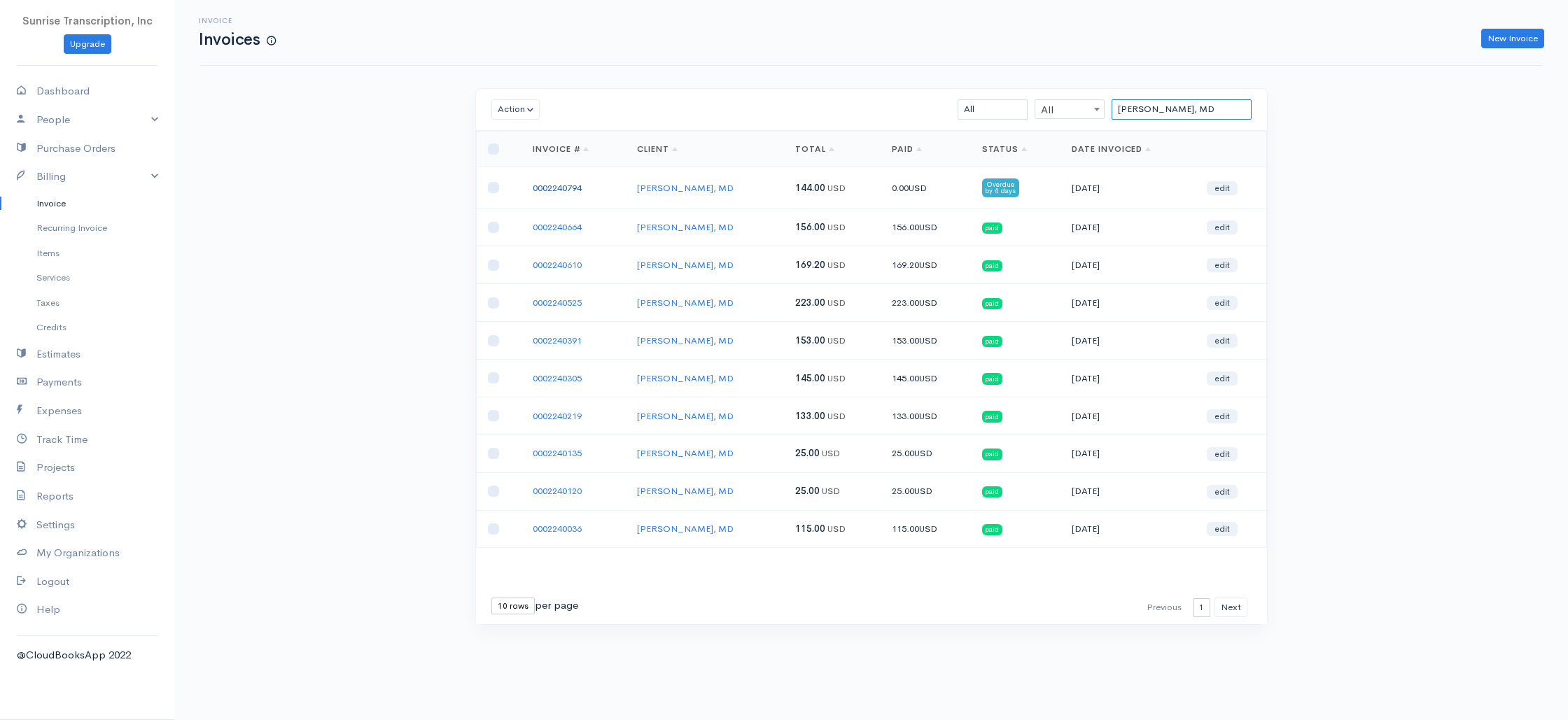
type input "[PERSON_NAME], MD"
click at [564, 185] on link "0002240794" at bounding box center [557, 188] width 49 height 12
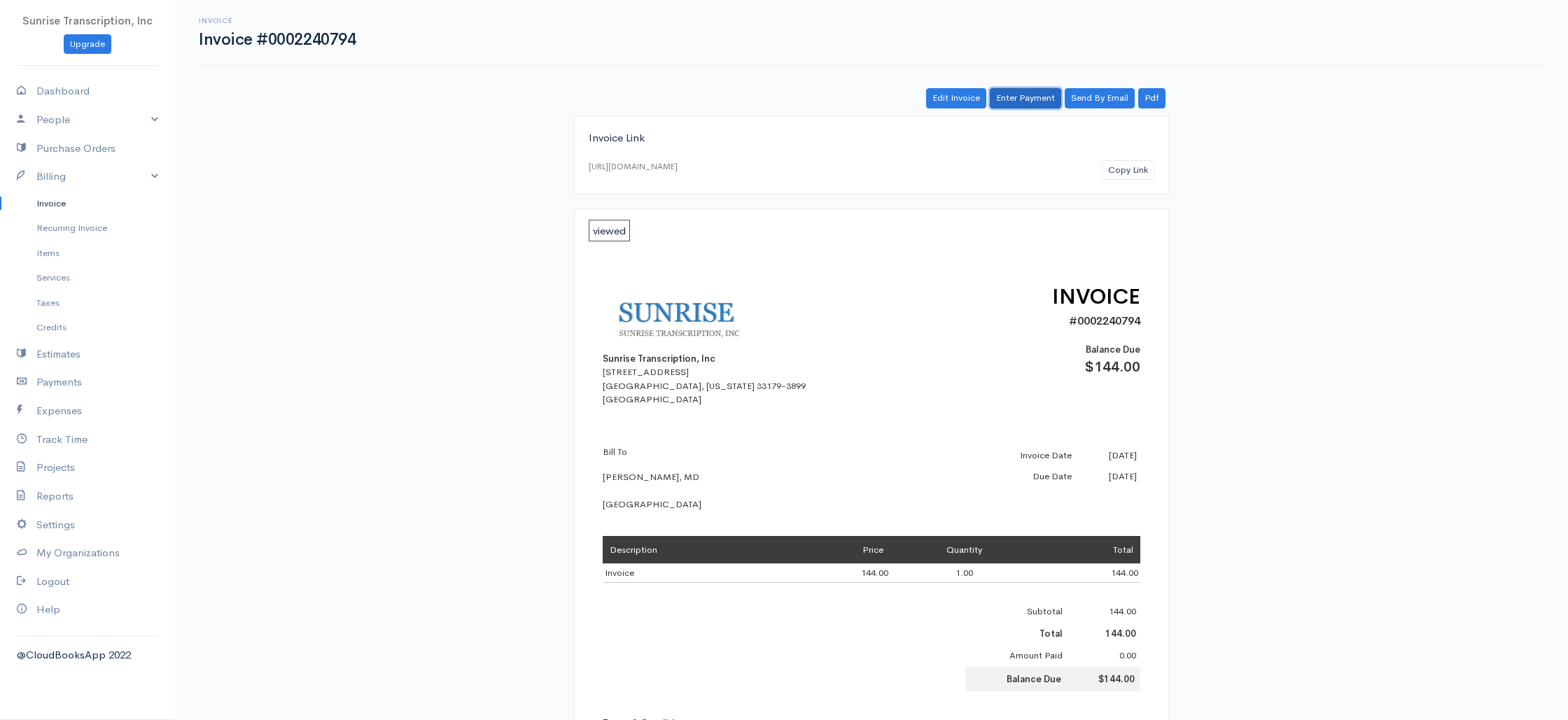
click at [1028, 88] on link "Enter Payment" at bounding box center [1025, 98] width 71 height 20
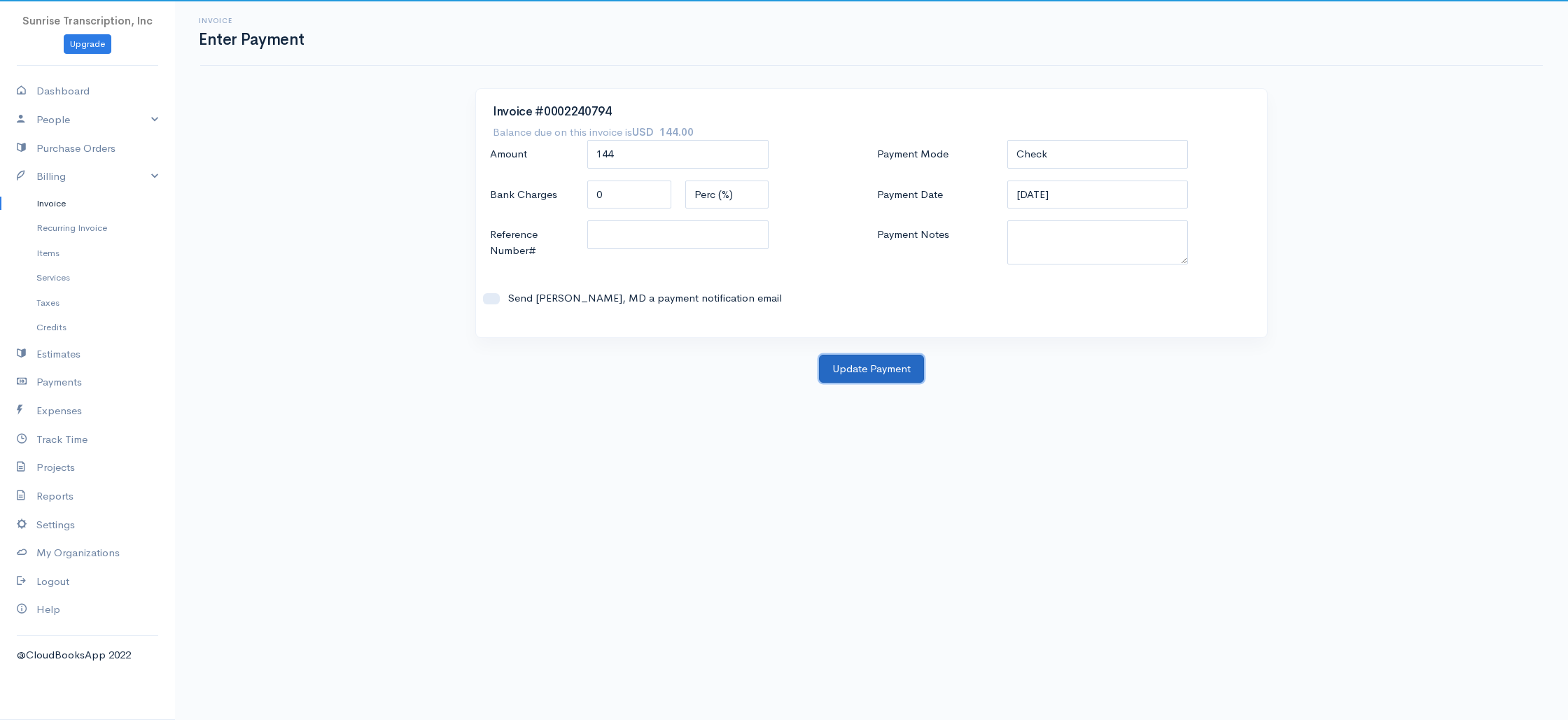
click at [885, 368] on button "Update Payment" at bounding box center [871, 369] width 105 height 29
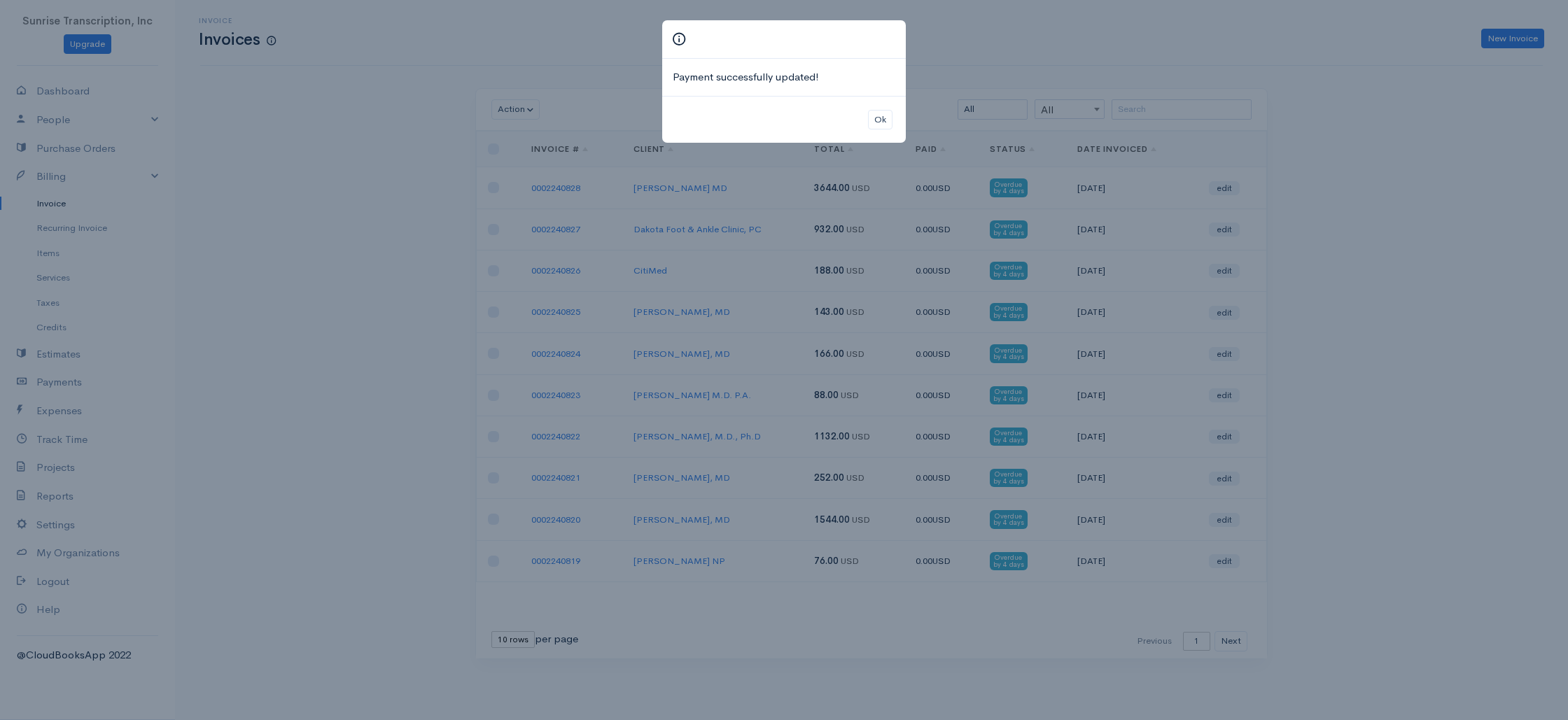
drag, startPoint x: 1196, startPoint y: 99, endPoint x: 1178, endPoint y: 107, distance: 19.7
click at [1196, 99] on div "Payment successfully updated! Ok" at bounding box center [784, 360] width 1568 height 720
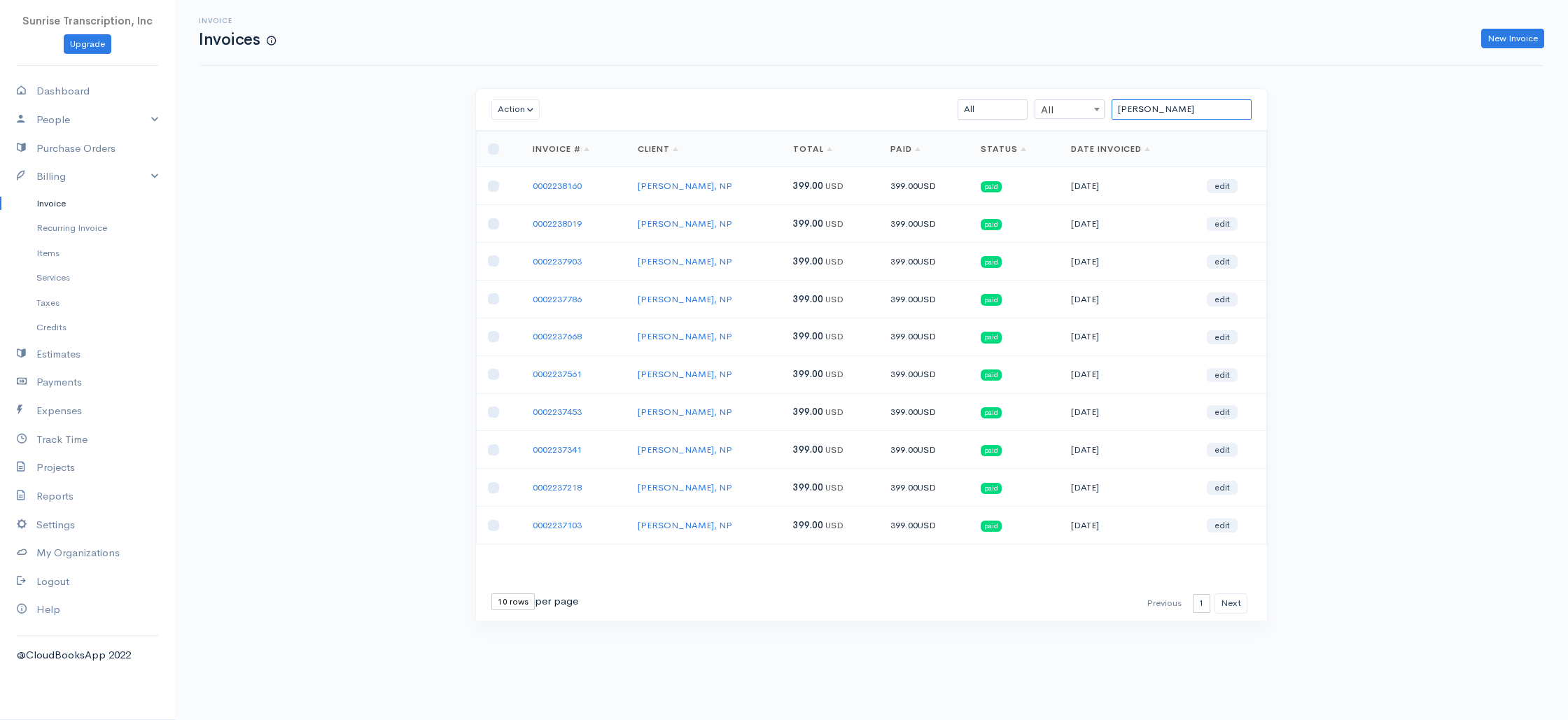
drag, startPoint x: 1156, startPoint y: 114, endPoint x: 1033, endPoint y: 110, distance: 123.1
click at [1033, 110] on div "[PERSON_NAME] All All All Draft Viewed Sent Paid Partial Overdue Unpaid/Open" at bounding box center [935, 109] width 646 height 20
type input "l"
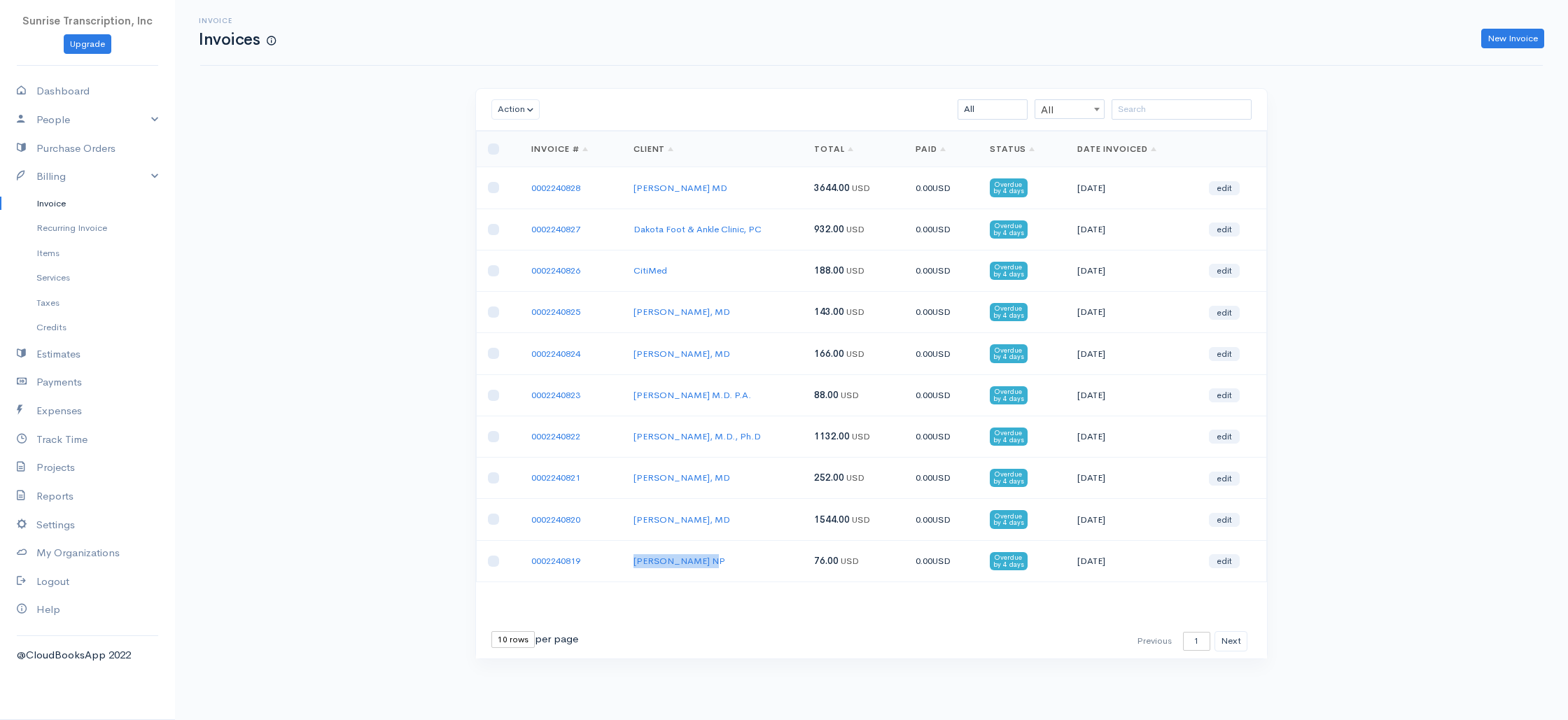
drag, startPoint x: 729, startPoint y: 561, endPoint x: 713, endPoint y: 470, distance: 92.4
click at [590, 560] on tr "0002240819 [PERSON_NAME] NP 76.00 USD 0.00 USD Overdue by 4 days [DATE] edit" at bounding box center [872, 560] width 790 height 42
copy tr "[PERSON_NAME] NP"
click at [1165, 101] on input "search" at bounding box center [1181, 109] width 140 height 20
paste input "[PERSON_NAME] NP"
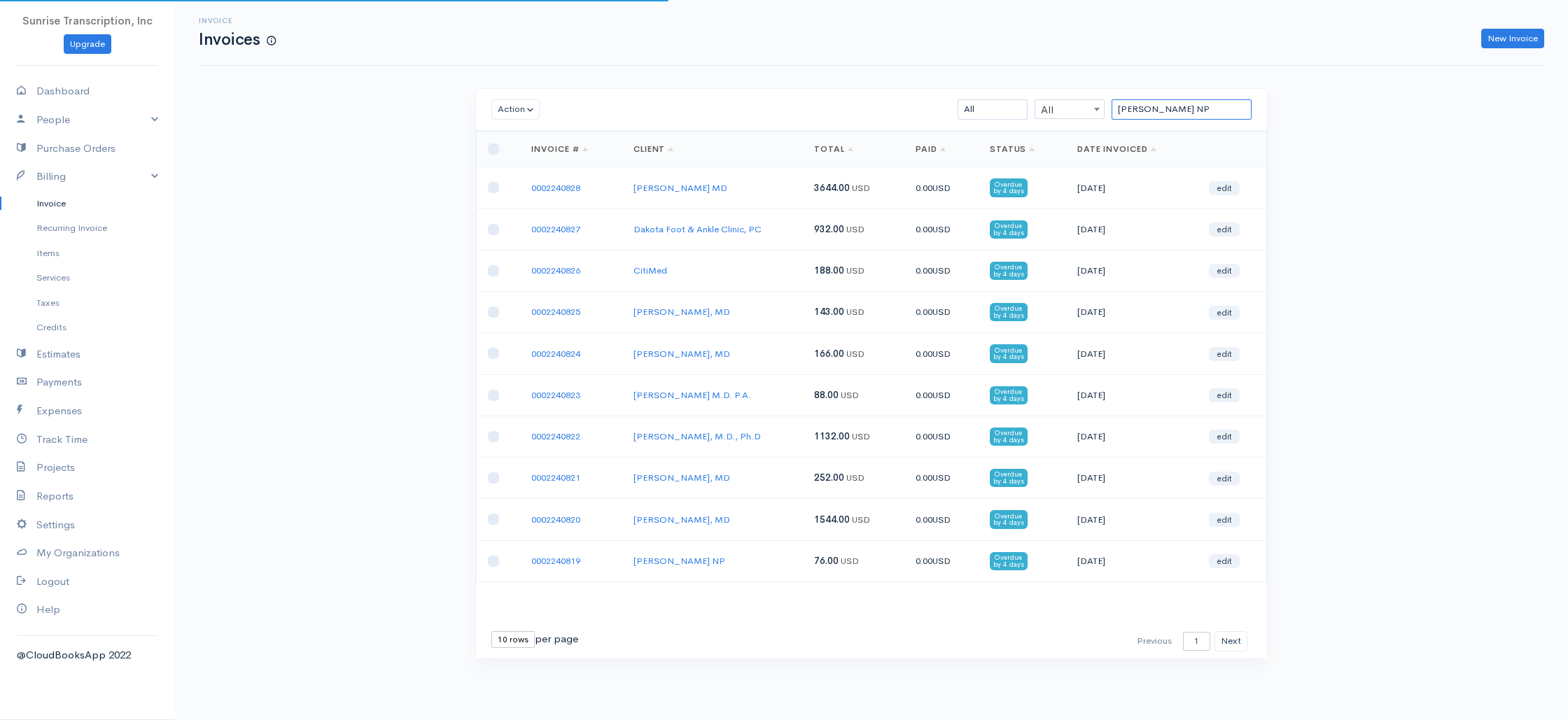
drag, startPoint x: 1137, startPoint y: 108, endPoint x: 1000, endPoint y: 110, distance: 137.0
click at [1000, 110] on div "[PERSON_NAME] NP All All All Draft Viewed Sent Paid Partial Overdue Unpaid/Open" at bounding box center [935, 109] width 646 height 20
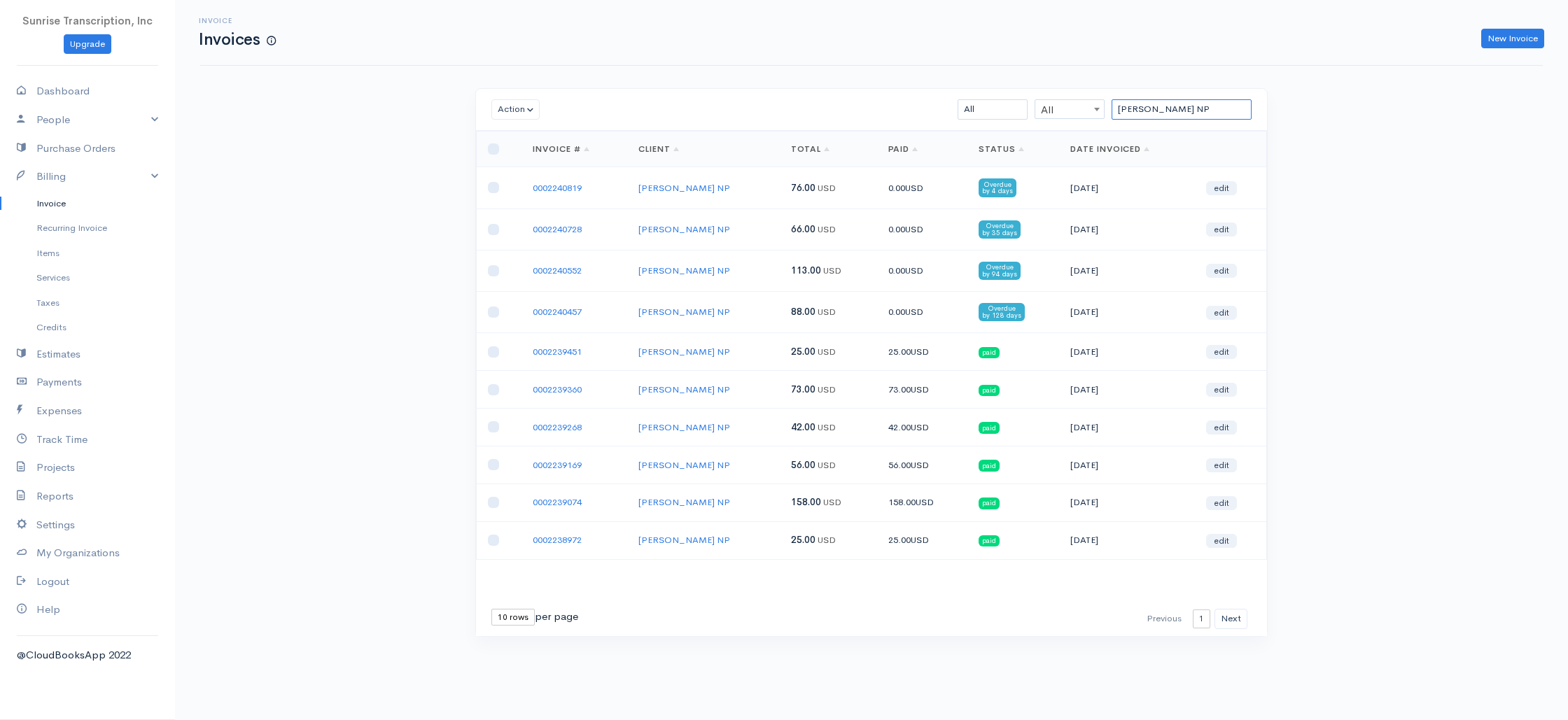
type input "[PERSON_NAME] NP"
click at [555, 189] on link "0002240819" at bounding box center [557, 188] width 49 height 12
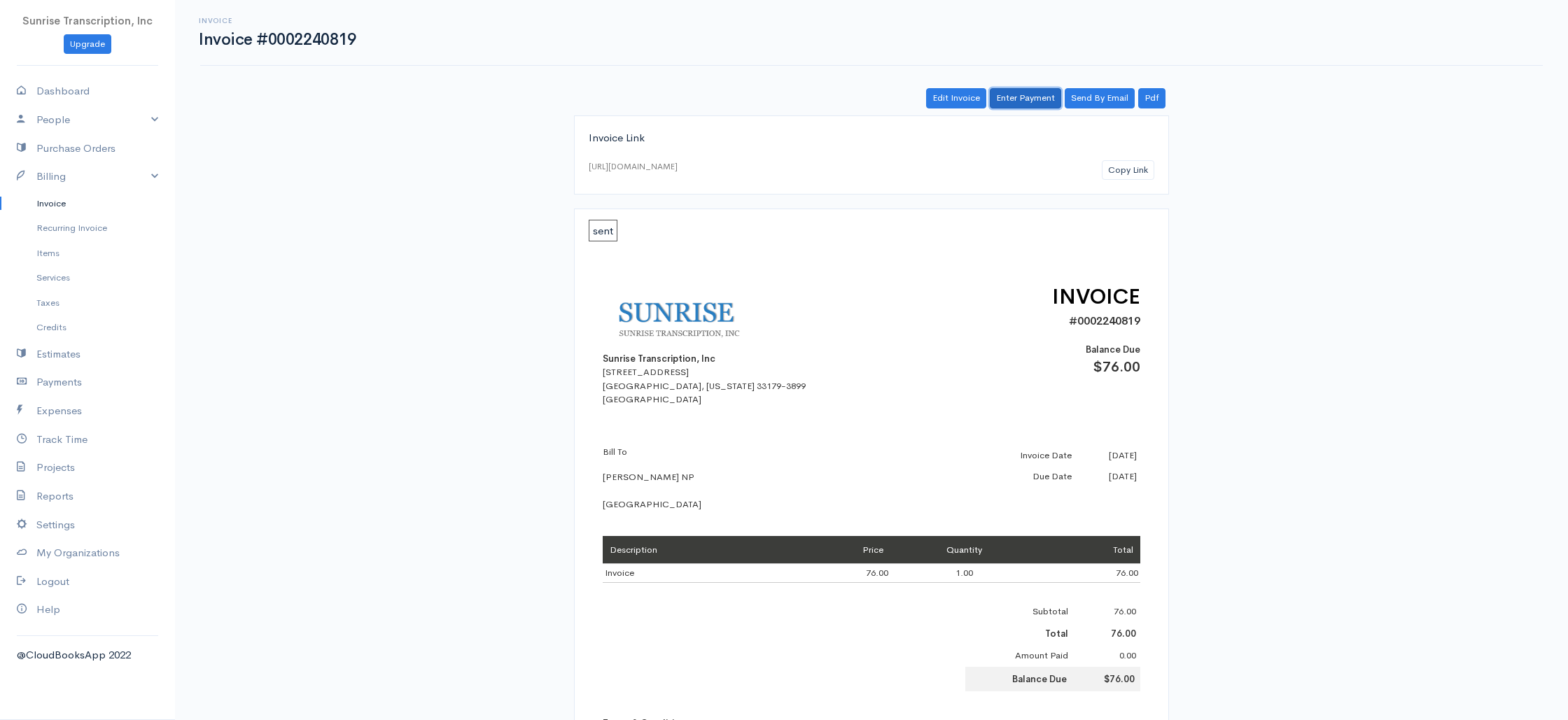
click at [1023, 103] on link "Enter Payment" at bounding box center [1025, 98] width 71 height 20
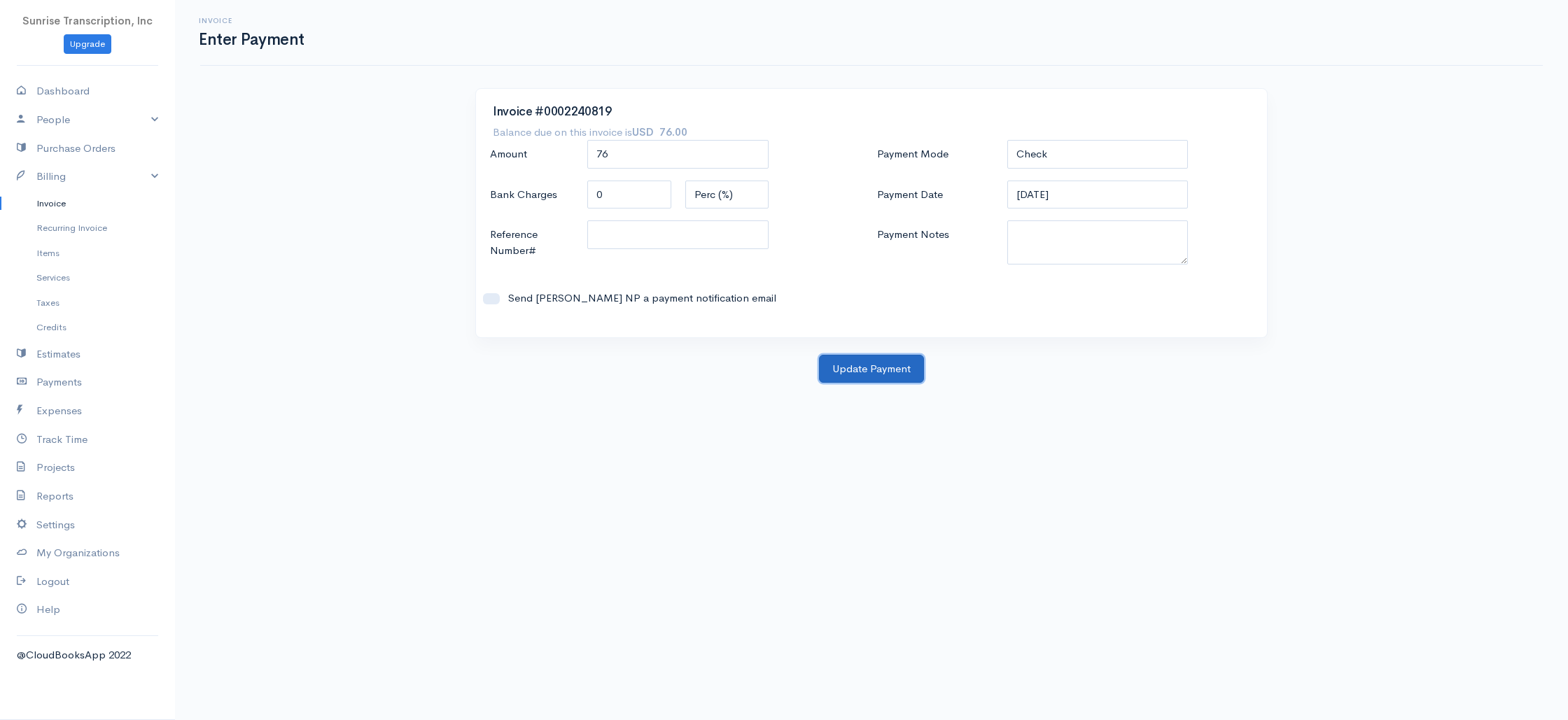
click at [877, 369] on button "Update Payment" at bounding box center [871, 369] width 105 height 29
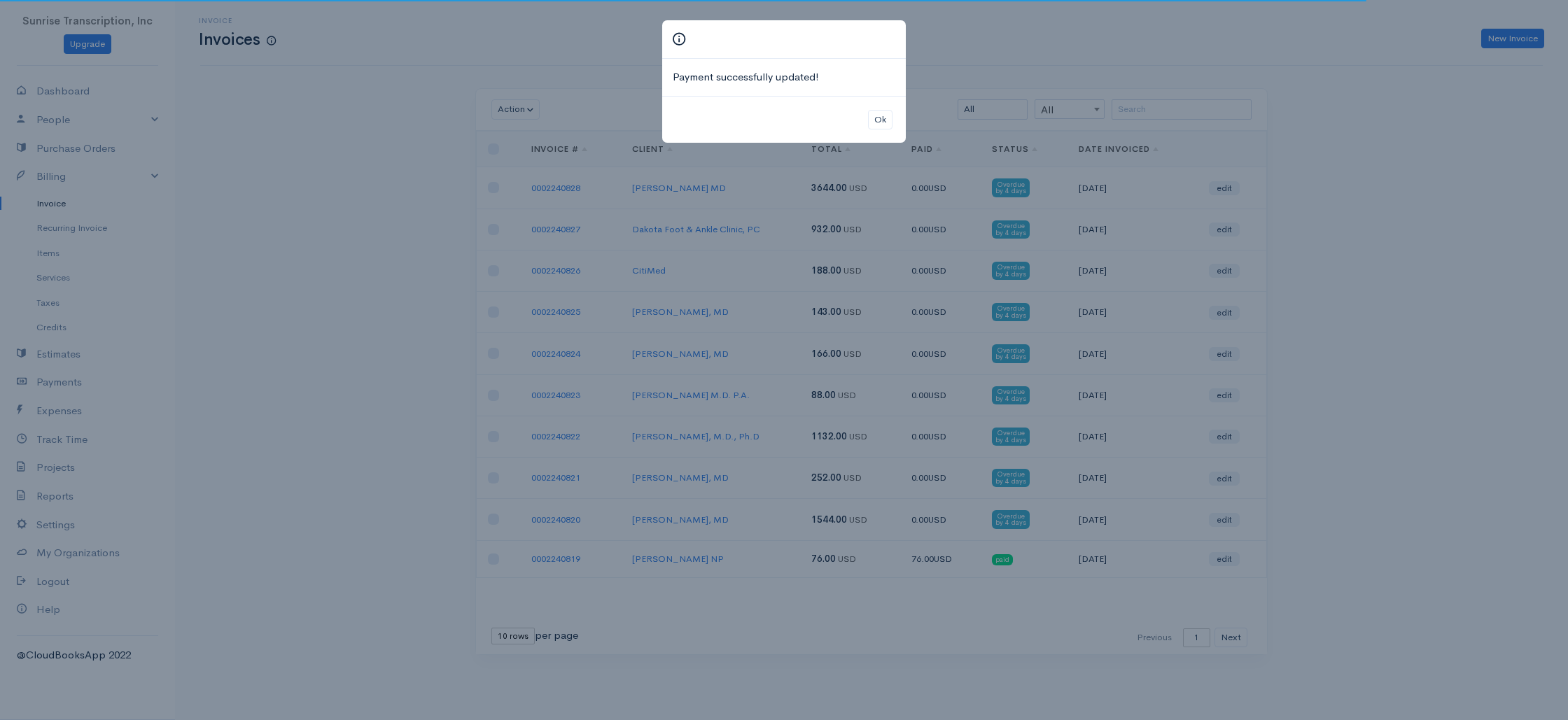
click at [286, 138] on div "Payment successfully updated! Ok" at bounding box center [784, 360] width 1568 height 720
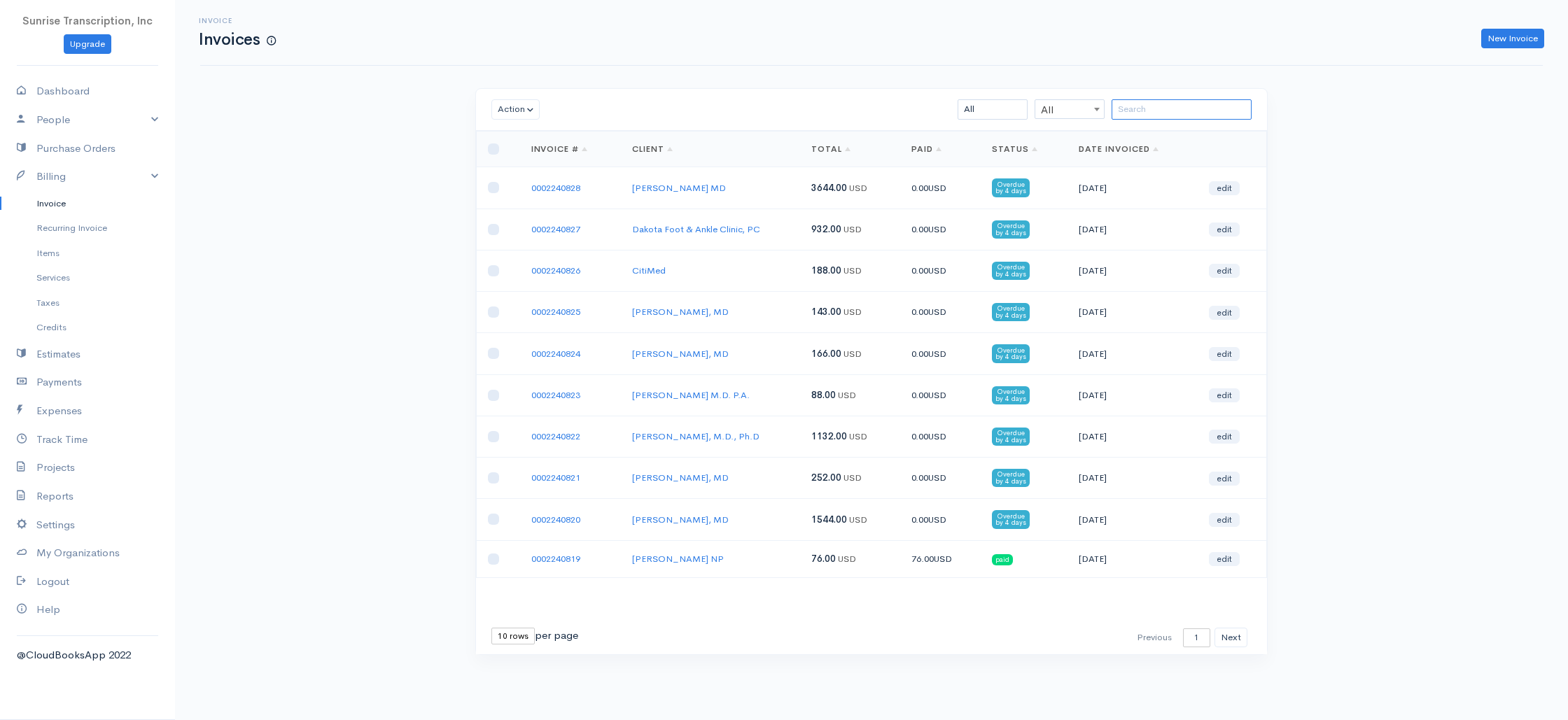
click at [1190, 106] on input "search" at bounding box center [1181, 109] width 140 height 20
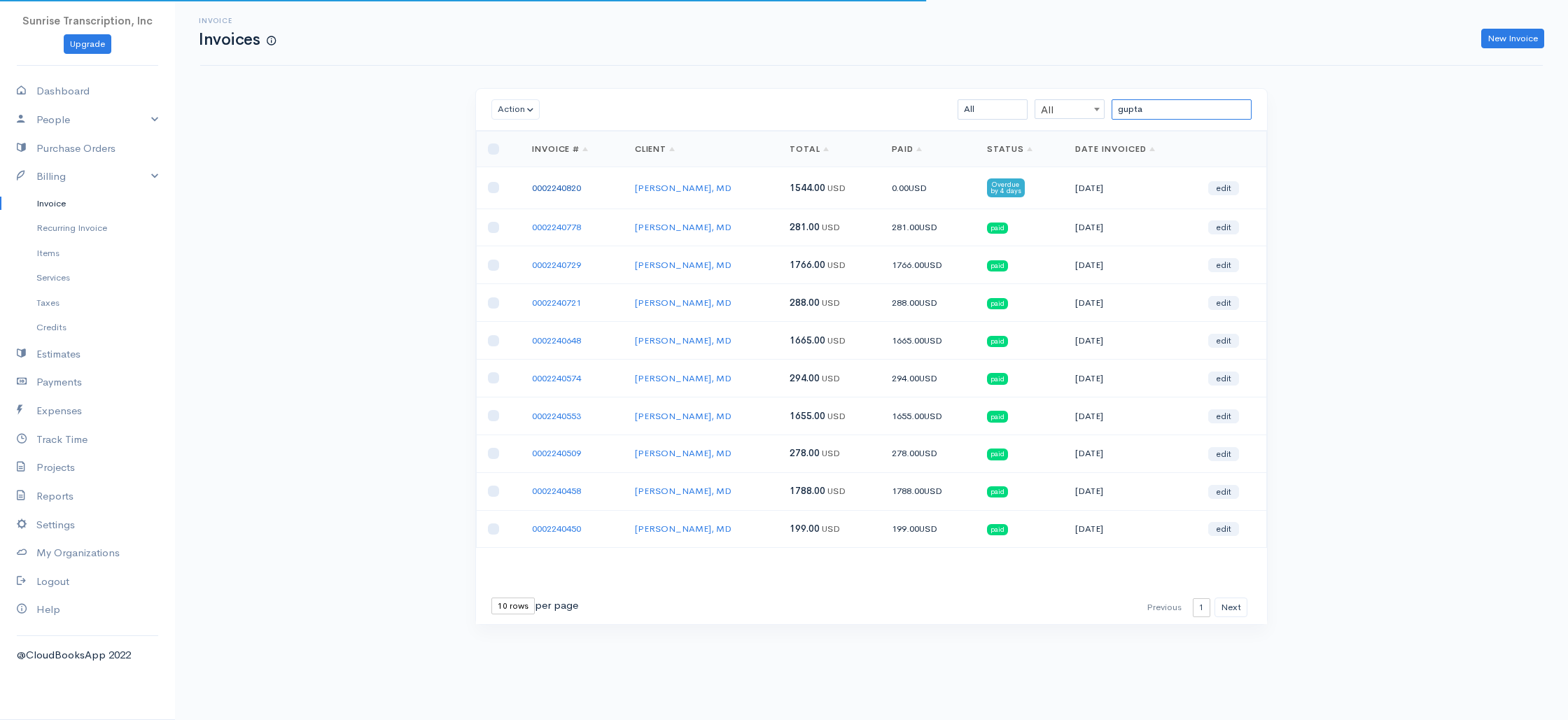
type input "gupta"
click at [574, 185] on link "0002240820" at bounding box center [556, 188] width 49 height 12
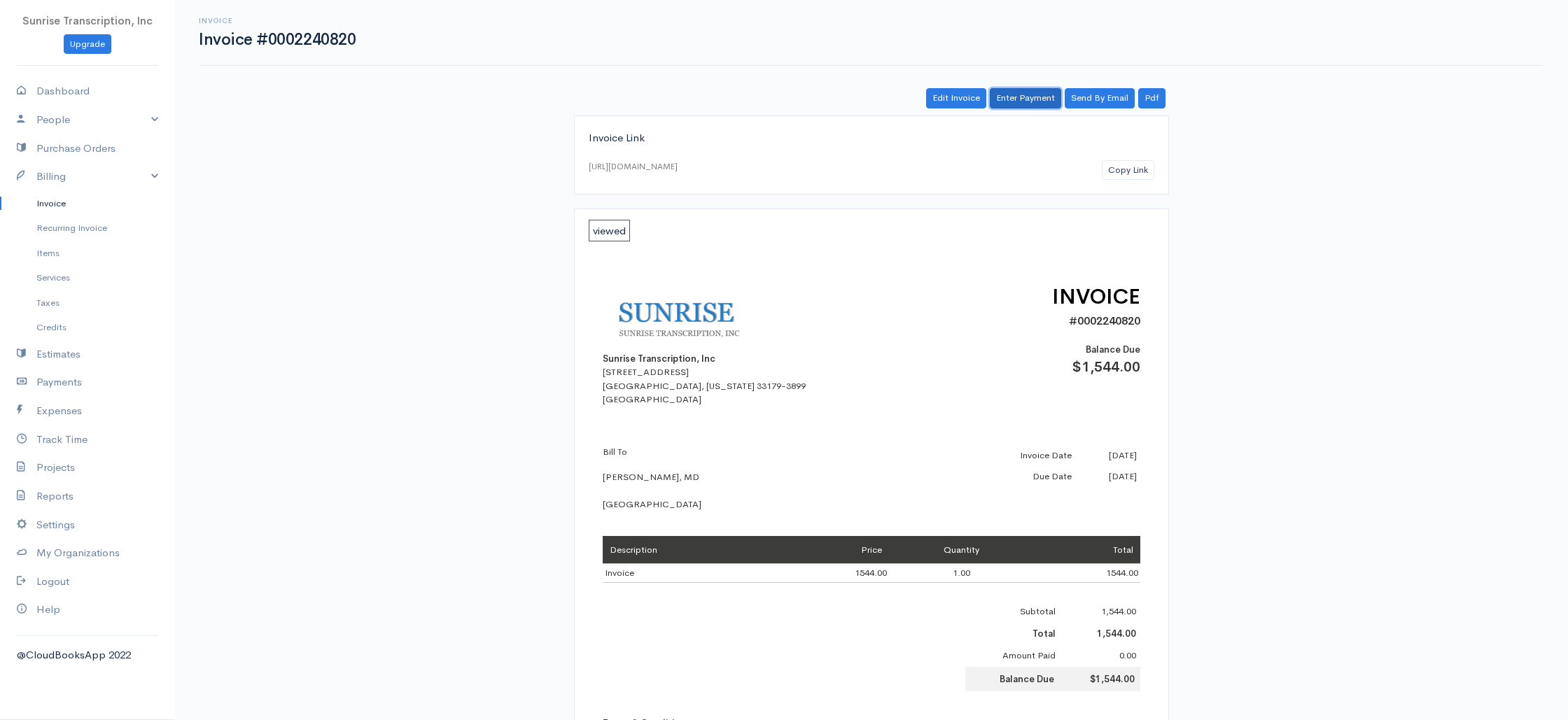
click at [1019, 99] on link "Enter Payment" at bounding box center [1025, 98] width 71 height 20
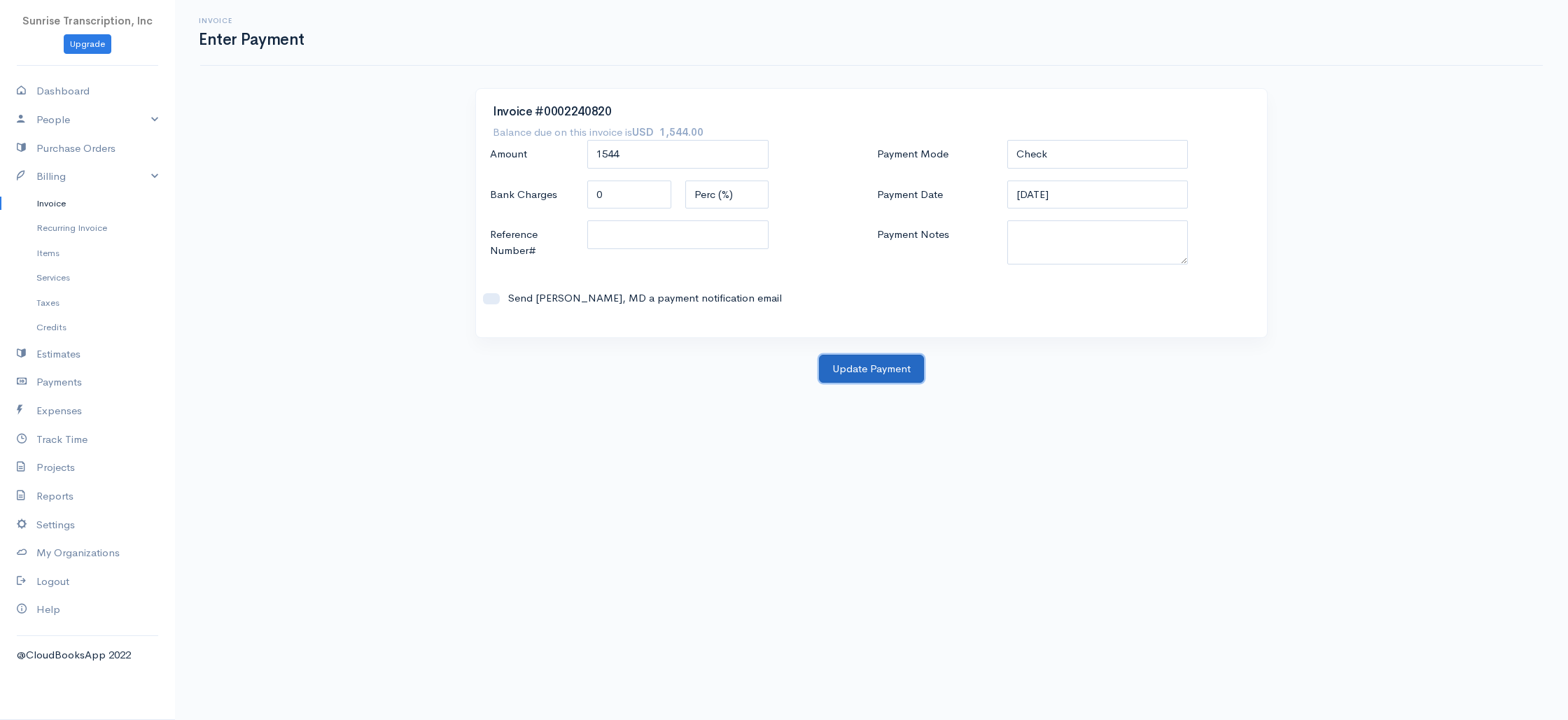
click at [884, 374] on button "Update Payment" at bounding box center [871, 369] width 105 height 29
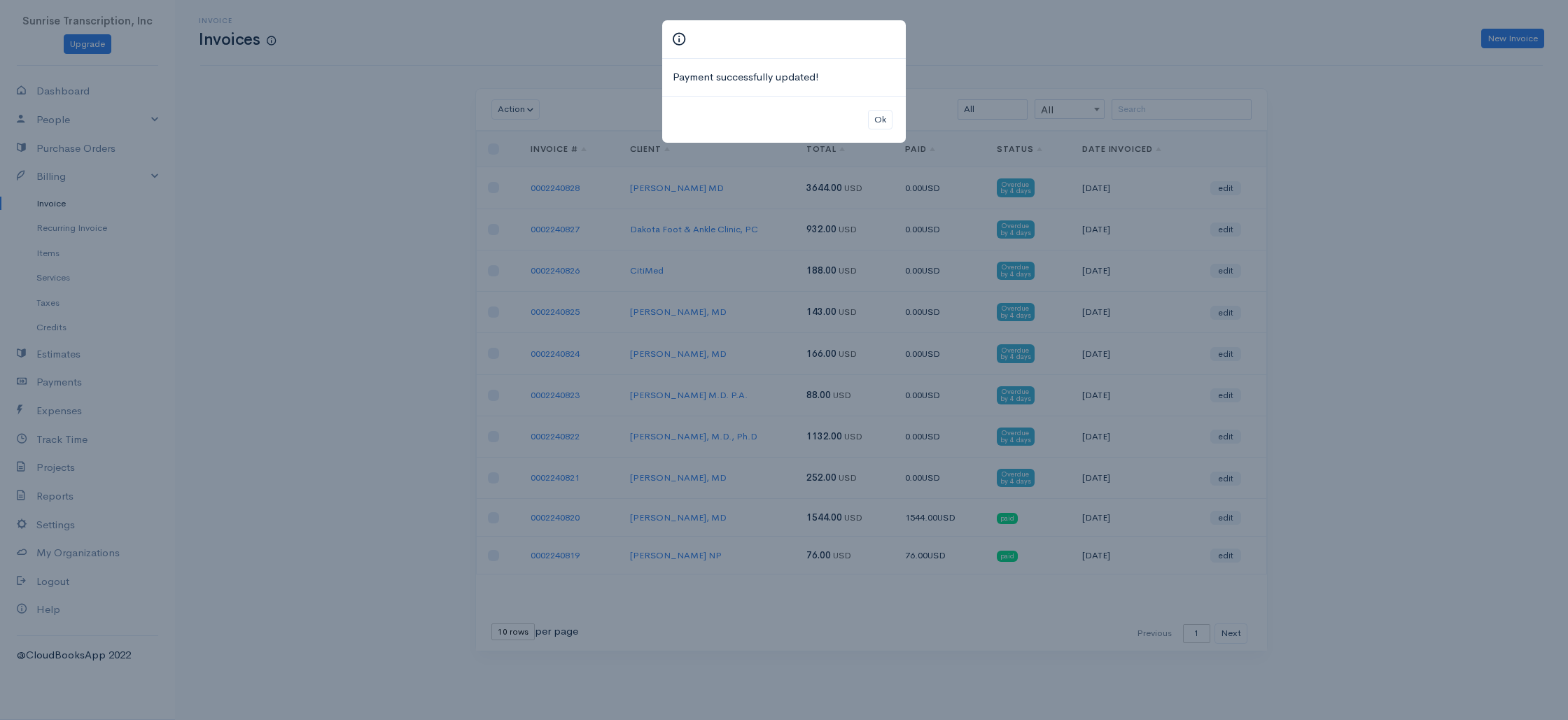
click at [865, 119] on div "Ok" at bounding box center [784, 119] width 244 height 48
click at [879, 114] on button "Ok" at bounding box center [880, 119] width 24 height 20
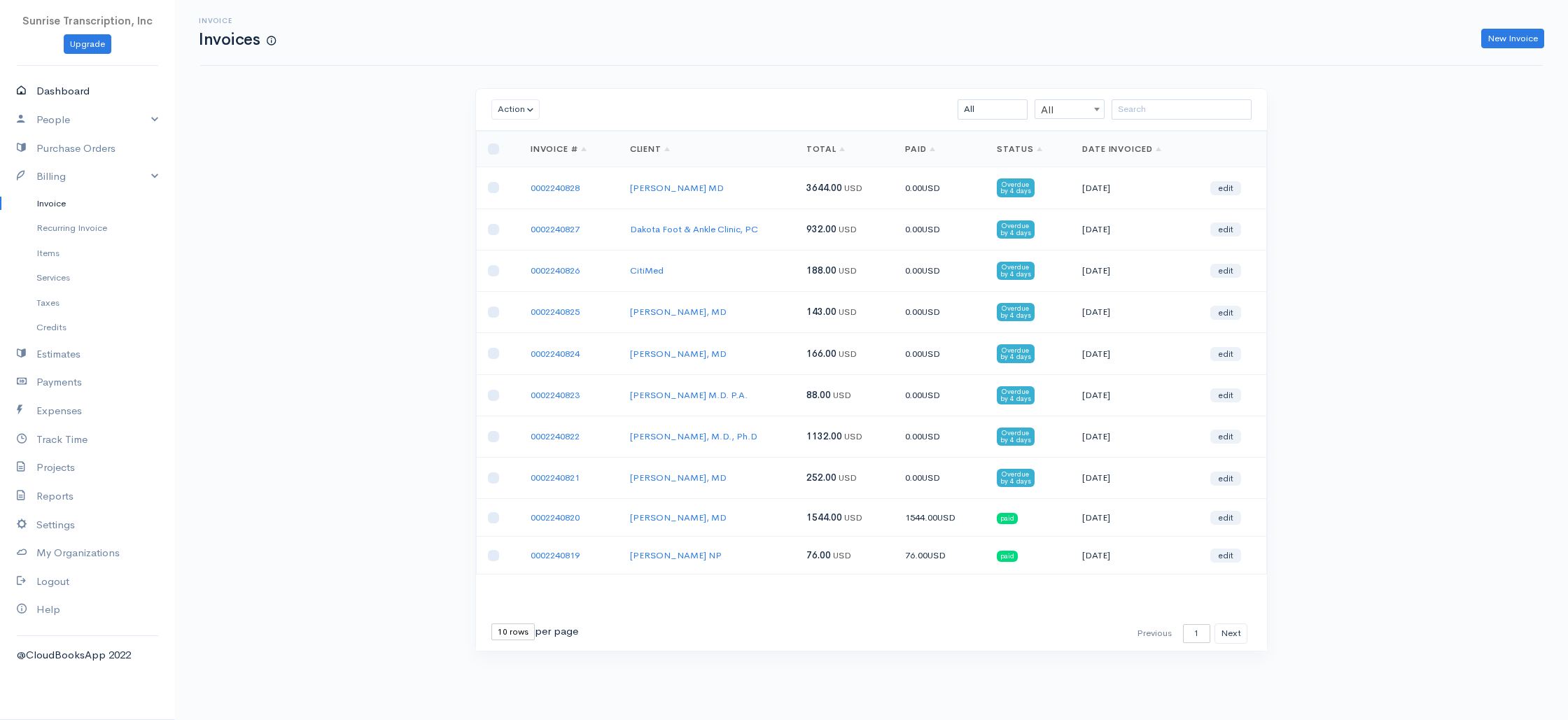
click at [81, 88] on link "Dashboard" at bounding box center [87, 92] width 175 height 29
select select "365"
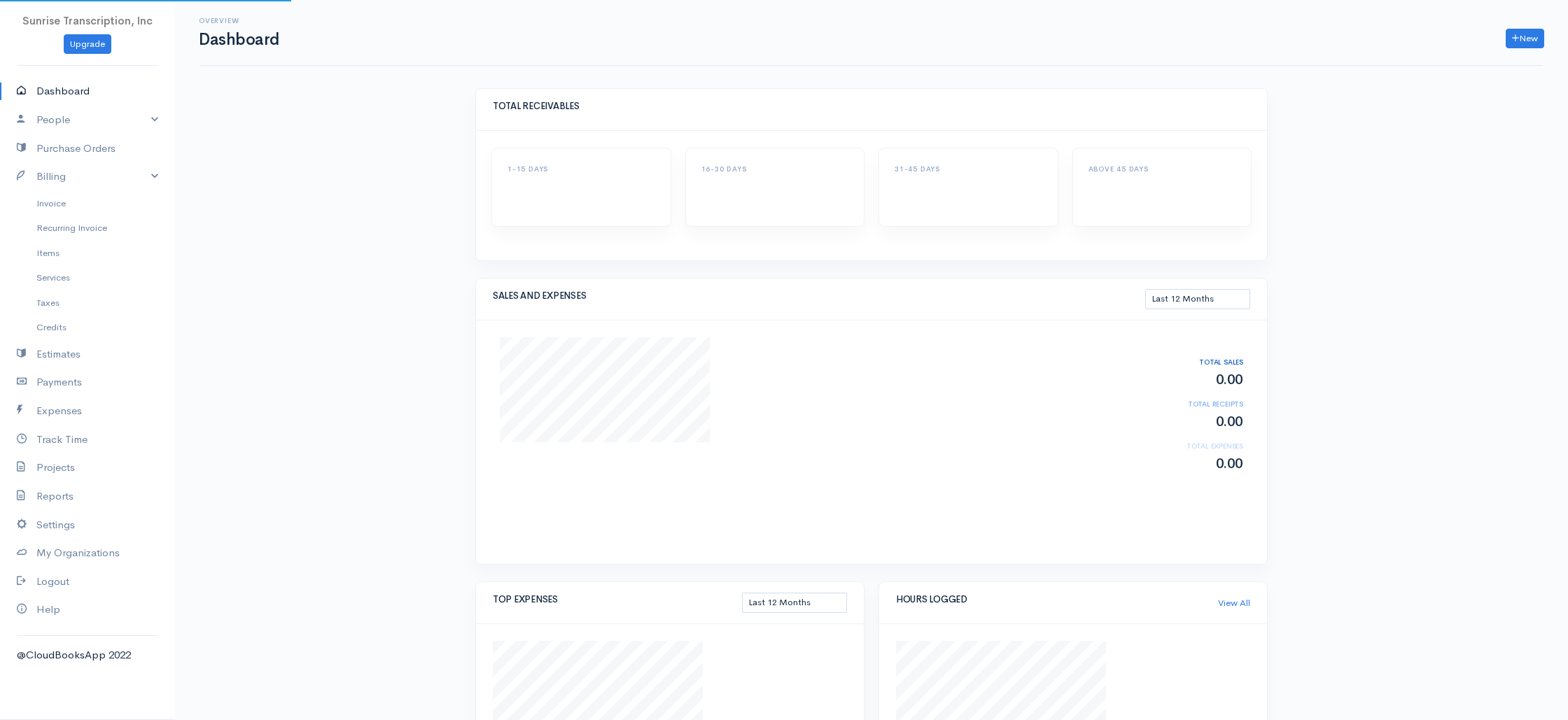
click at [309, 231] on div "Overview Dashboard New Invoice Client Quote Project Invoices Quotes Clients Exp…" at bounding box center [871, 489] width 1392 height 979
click at [375, 302] on div "Overview Dashboard New Invoice Client Quote Project Invoices Quotes Clients Exp…" at bounding box center [871, 678] width 1392 height 1358
click at [387, 293] on div "Overview Dashboard New Invoice Client Quote Project Invoices Quotes Clients Exp…" at bounding box center [871, 678] width 1392 height 1358
